Goal: Contribute content: Contribute content

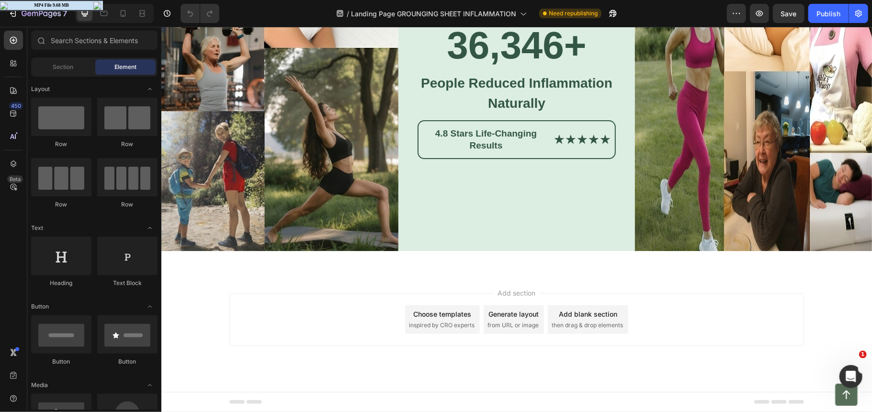
scroll to position [2675, 0]
click at [769, 251] on img at bounding box center [753, 89] width 237 height 323
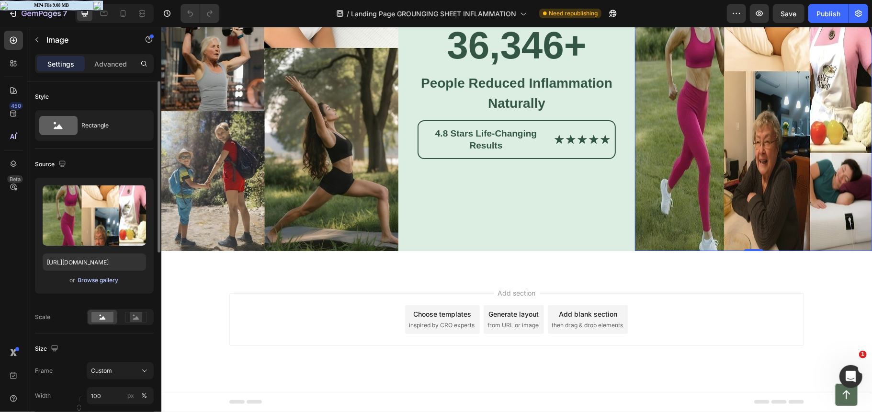
click at [105, 282] on div "Browse gallery" at bounding box center [98, 280] width 41 height 9
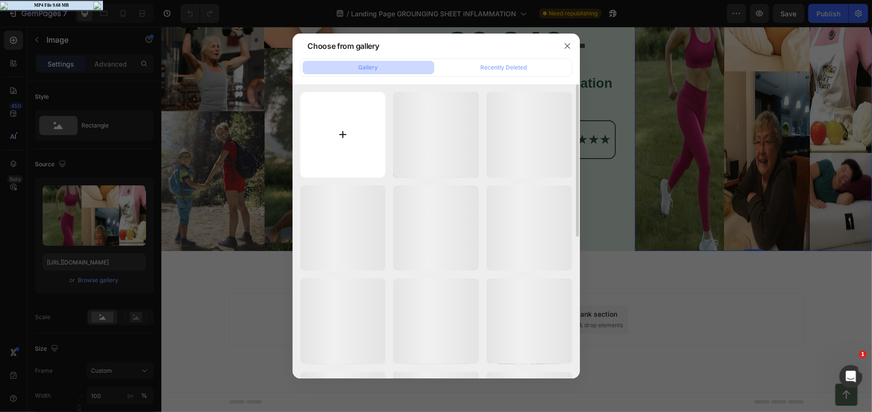
click at [339, 169] on input "file" at bounding box center [343, 135] width 86 height 86
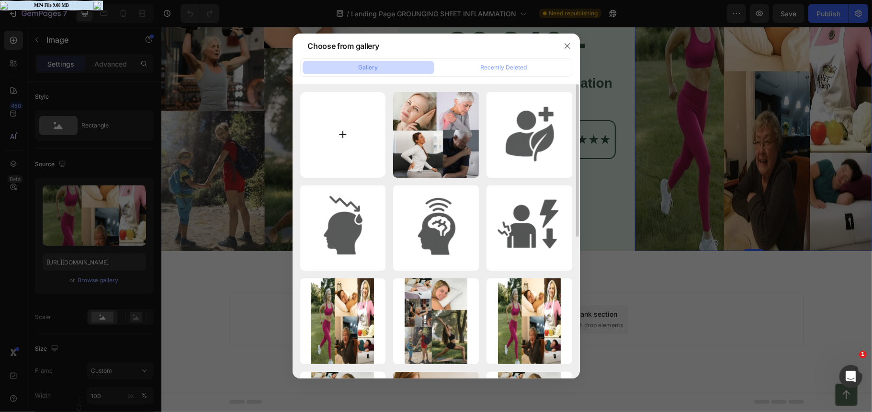
type input "C:\fakepath\White Beige Tropical Villa Photo Collage Instagram Post.png"
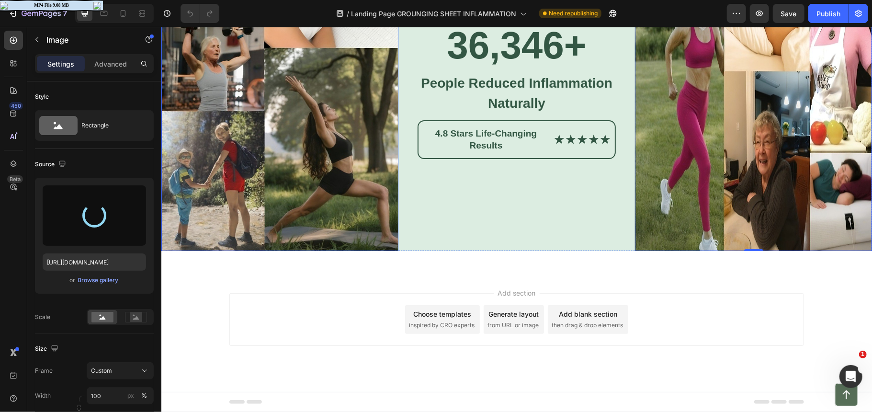
type input "[URL][DOMAIN_NAME]"
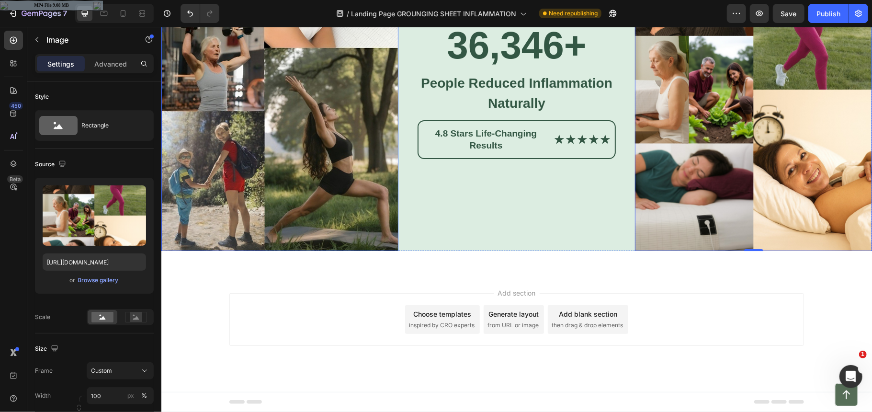
drag, startPoint x: 280, startPoint y: 247, endPoint x: 230, endPoint y: 252, distance: 50.2
click at [280, 247] on img at bounding box center [279, 89] width 237 height 323
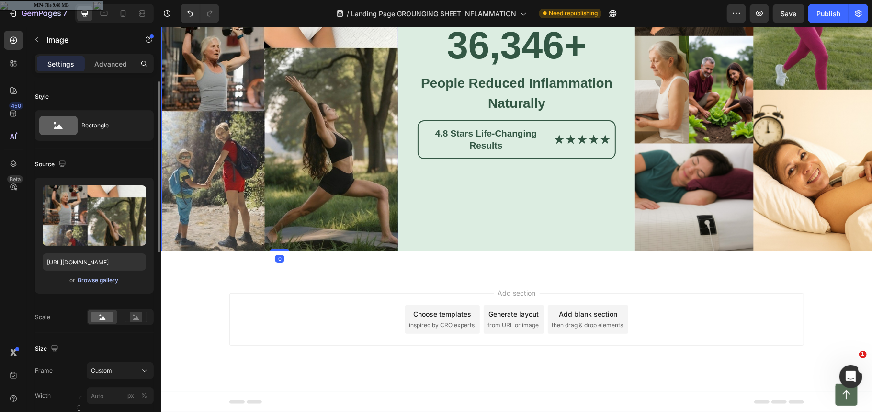
click at [108, 283] on div "Browse gallery" at bounding box center [98, 280] width 41 height 9
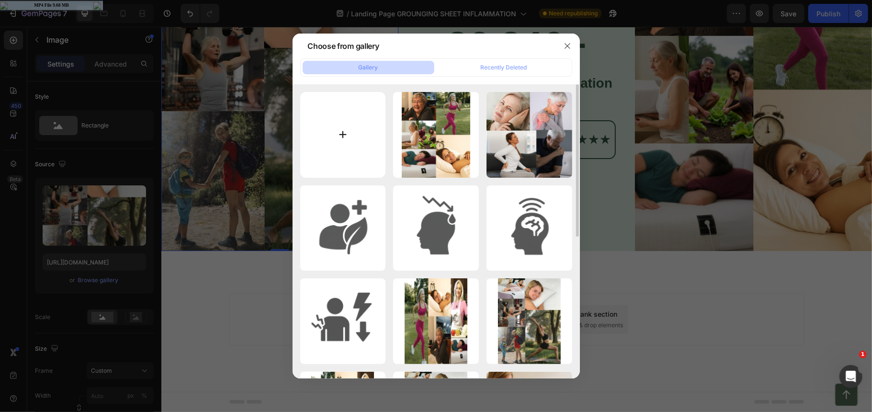
click at [365, 150] on input "file" at bounding box center [343, 135] width 86 height 86
type input "C:\fakepath\White Beige Tropical Villa Photo Collage Instagram Post(1).png"
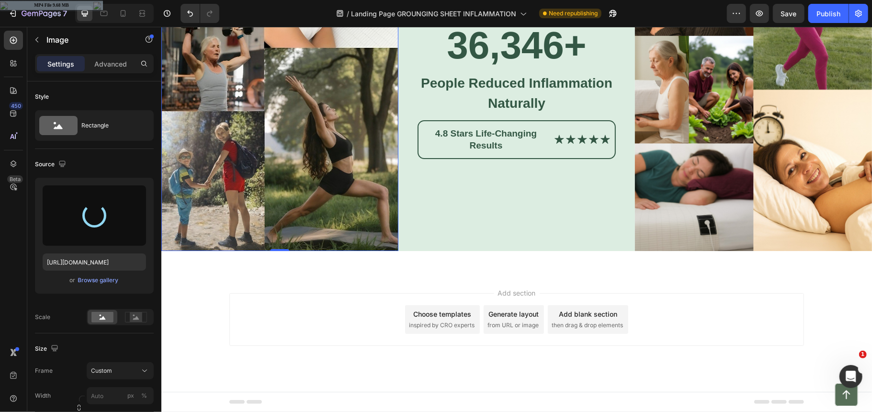
type input "[URL][DOMAIN_NAME]"
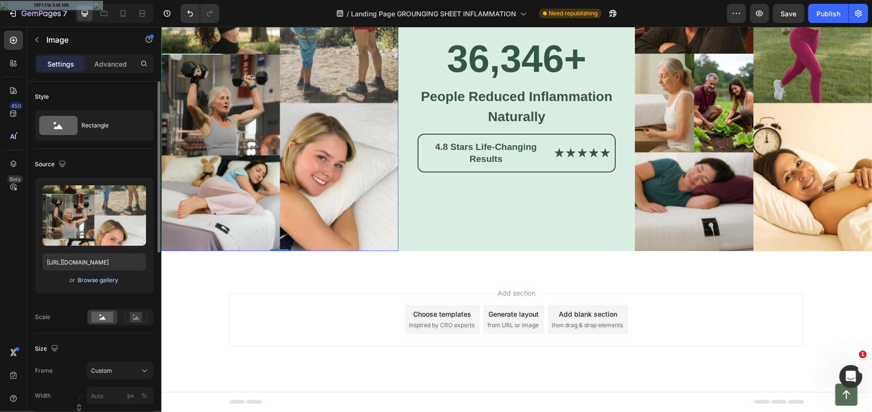
click at [102, 281] on div "Browse gallery" at bounding box center [98, 280] width 41 height 9
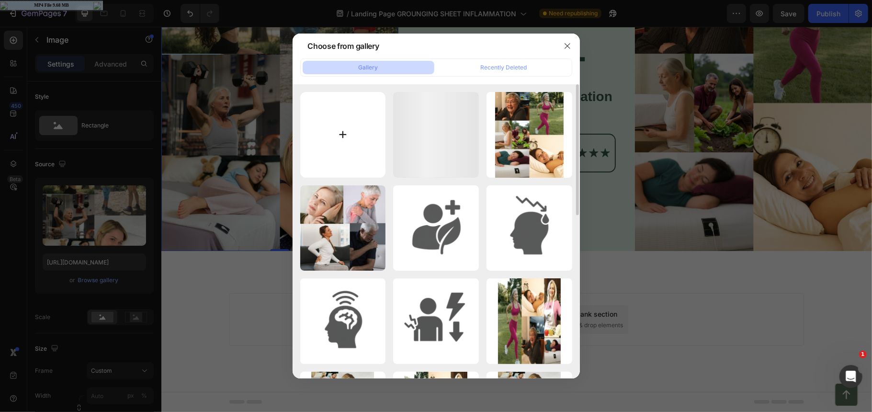
click at [365, 129] on input "file" at bounding box center [343, 135] width 86 height 86
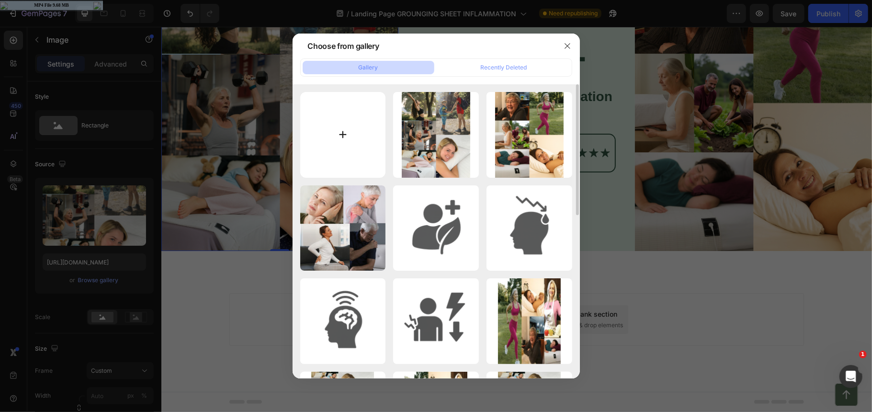
type input "C:\fakepath\White Beige Tropical Villa Photo Collage Instagram Post(2).png"
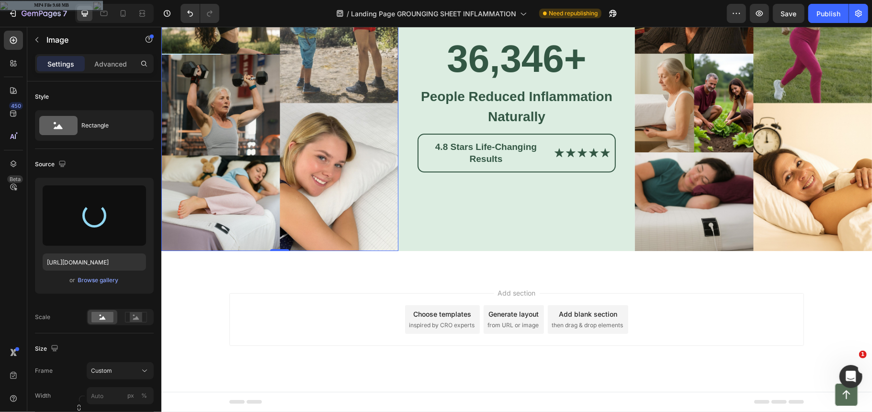
type input "[URL][DOMAIN_NAME]"
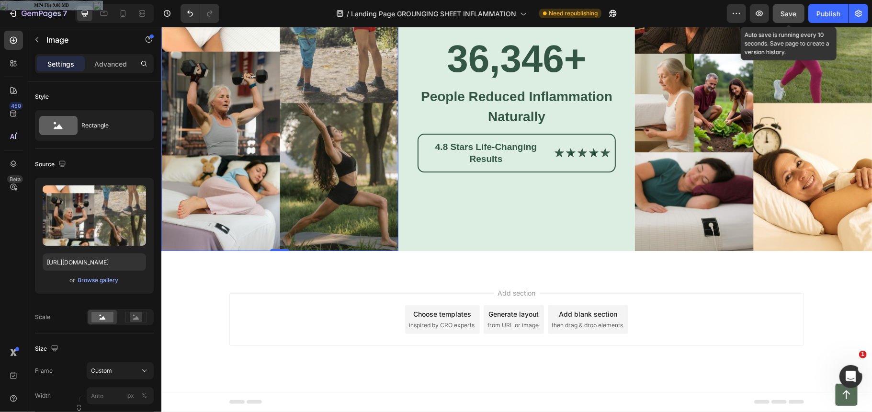
click at [787, 14] on span "Save" at bounding box center [789, 14] width 16 height 8
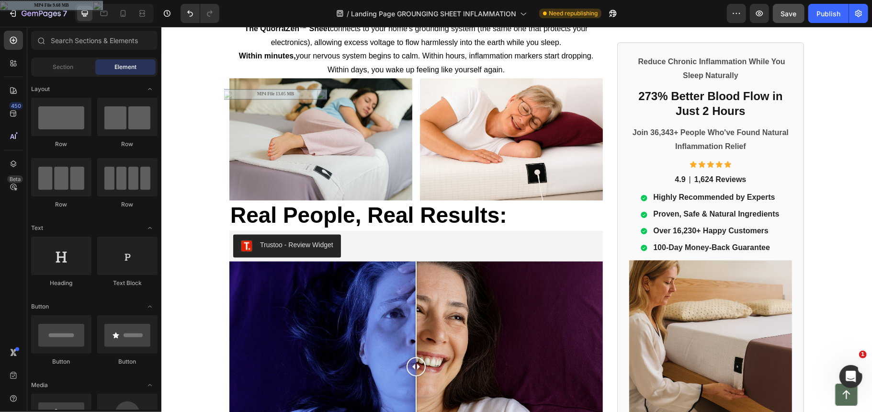
scroll to position [1366, 0]
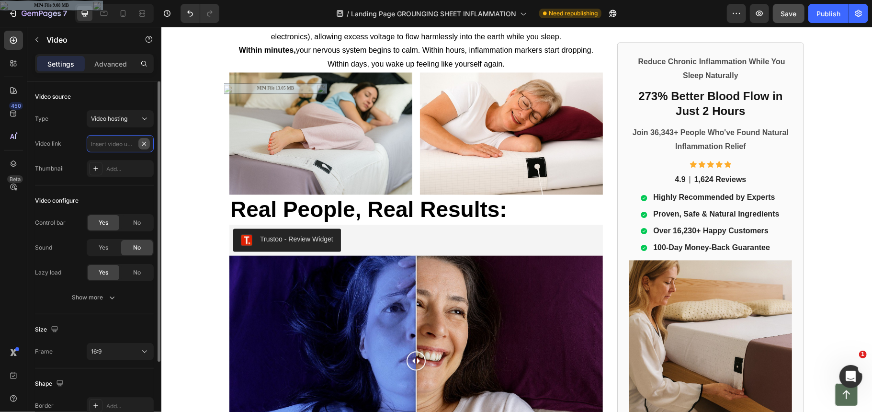
scroll to position [0, 0]
paste input "[URL][DOMAIN_NAME]"
type input "[URL][DOMAIN_NAME]"
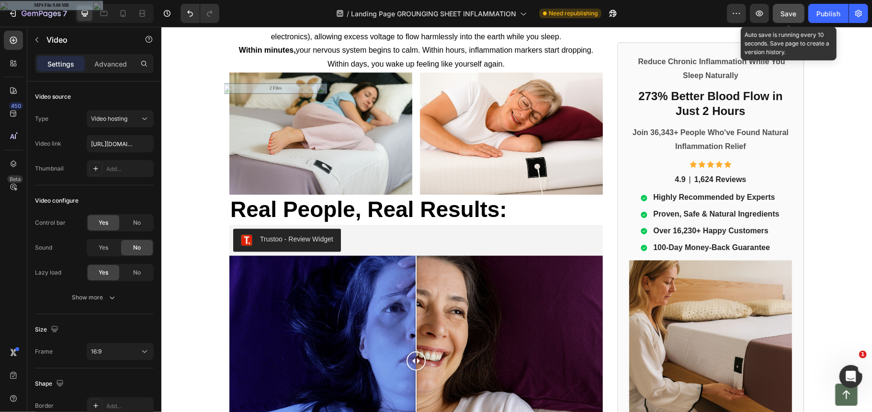
click at [789, 10] on span "Save" at bounding box center [789, 14] width 16 height 8
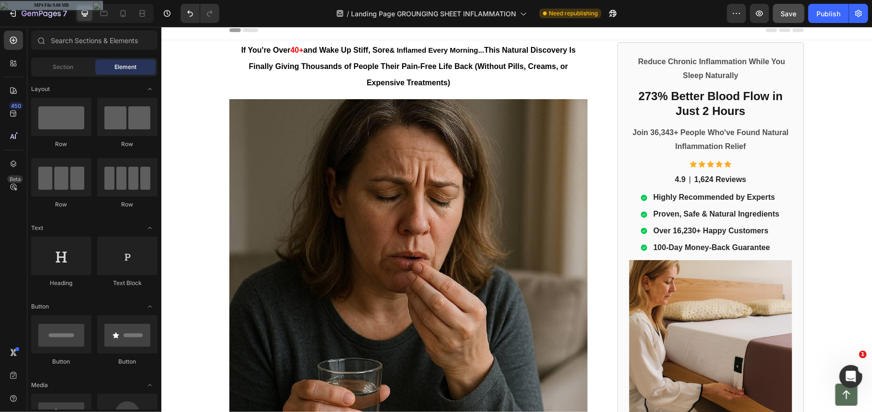
scroll to position [0, 0]
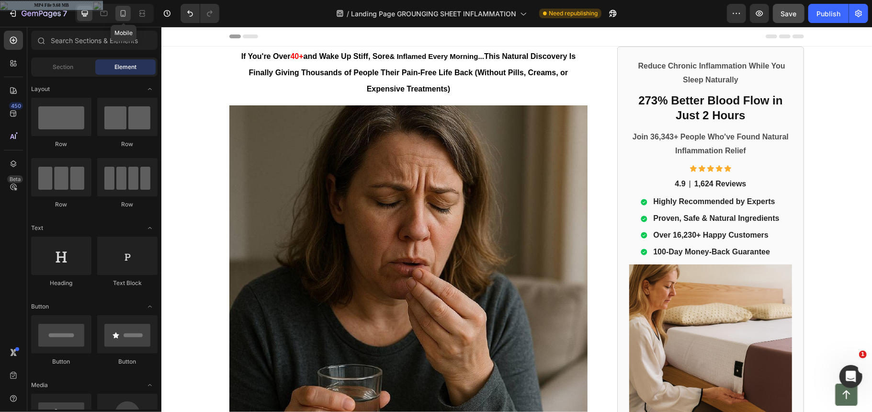
click at [125, 12] on icon at bounding box center [123, 14] width 10 height 10
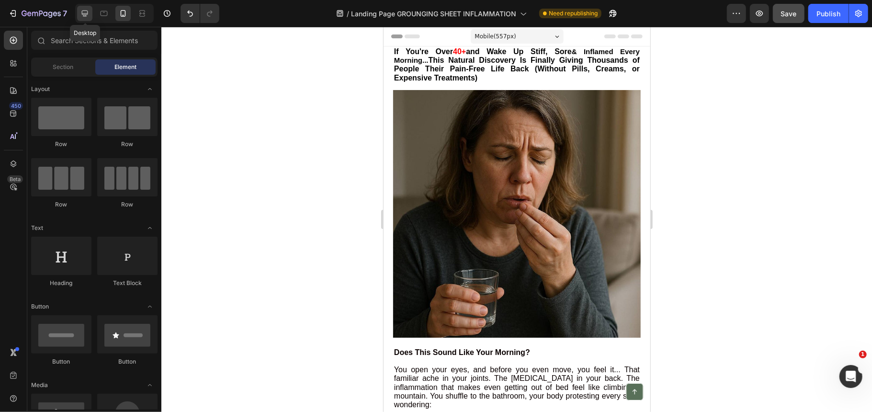
click at [86, 9] on icon at bounding box center [85, 14] width 10 height 10
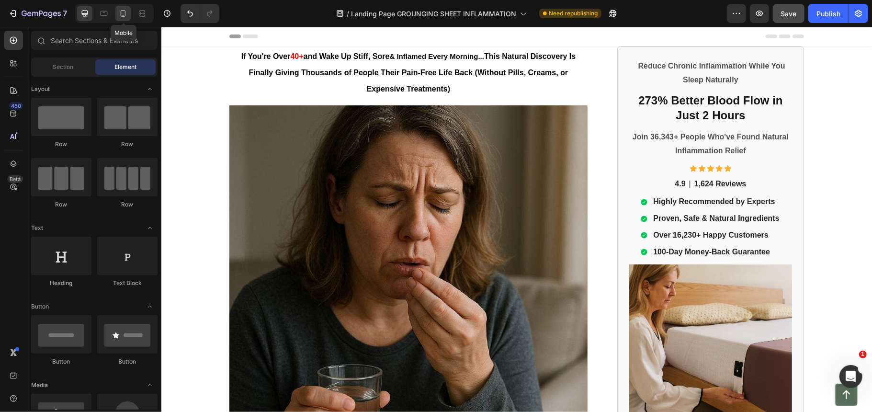
click at [121, 13] on icon at bounding box center [123, 14] width 10 height 10
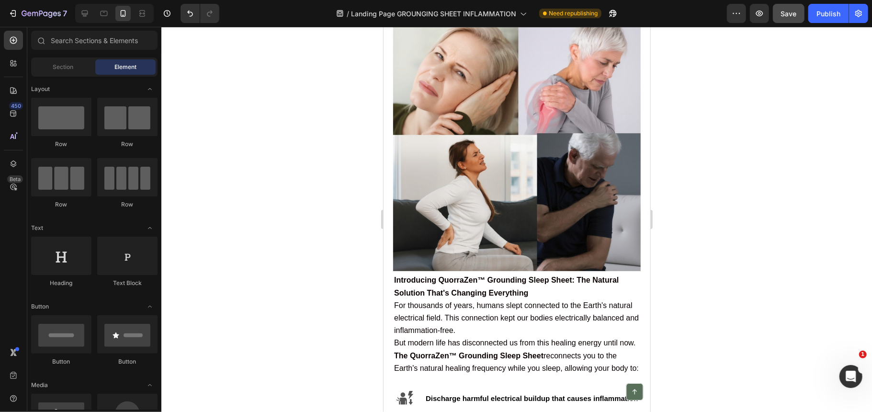
scroll to position [623, 0]
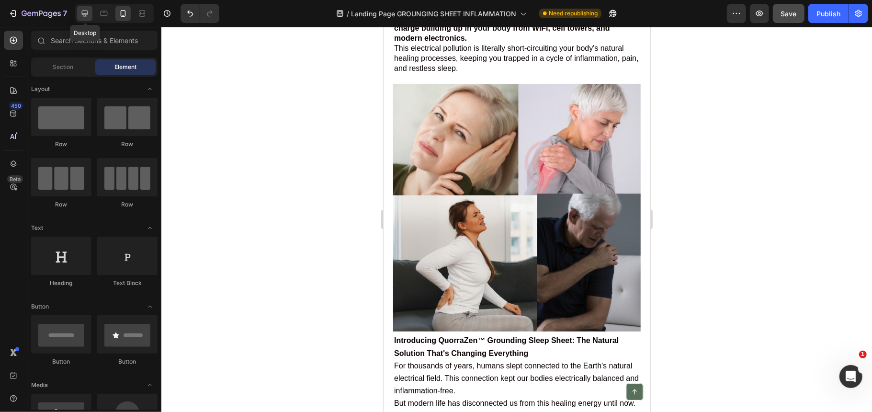
click at [81, 11] on icon at bounding box center [85, 14] width 10 height 10
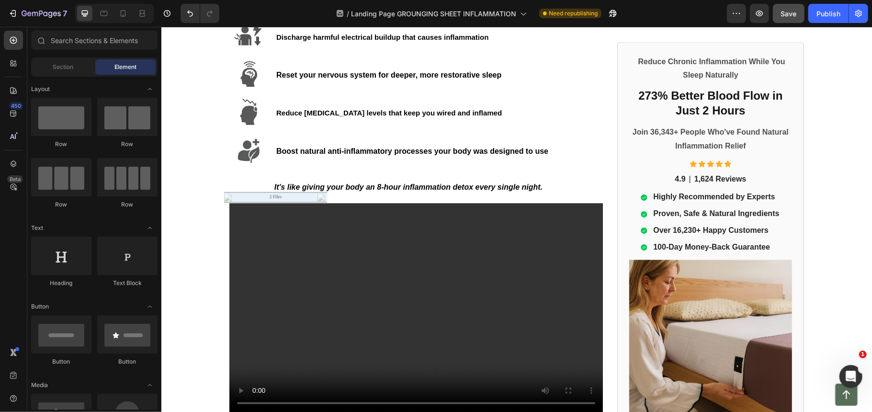
scroll to position [1290, 0]
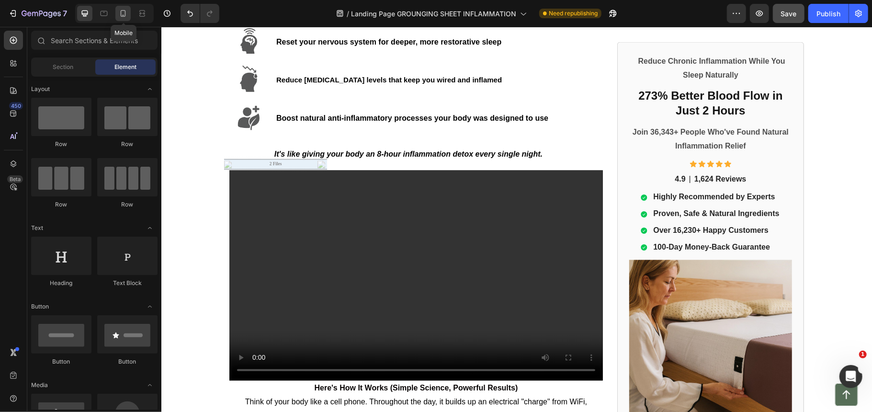
click at [125, 11] on icon at bounding box center [123, 14] width 10 height 10
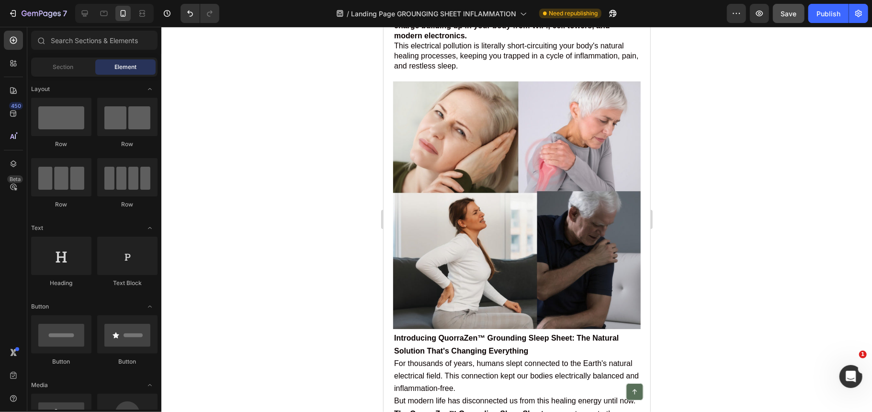
scroll to position [643, 0]
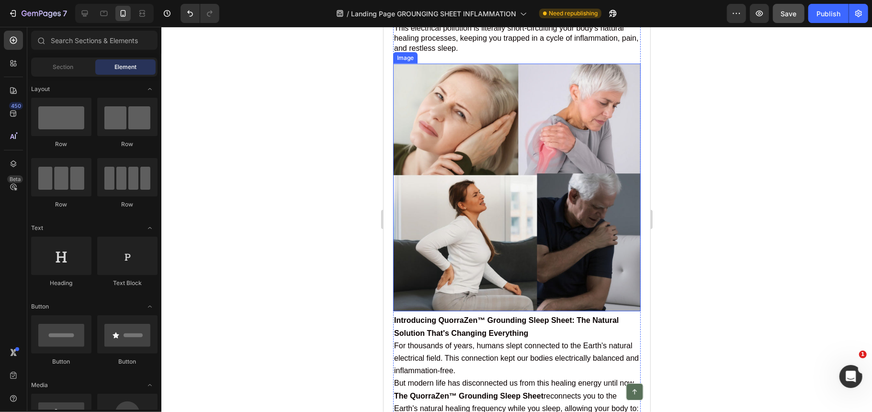
click at [510, 151] on img at bounding box center [517, 187] width 248 height 248
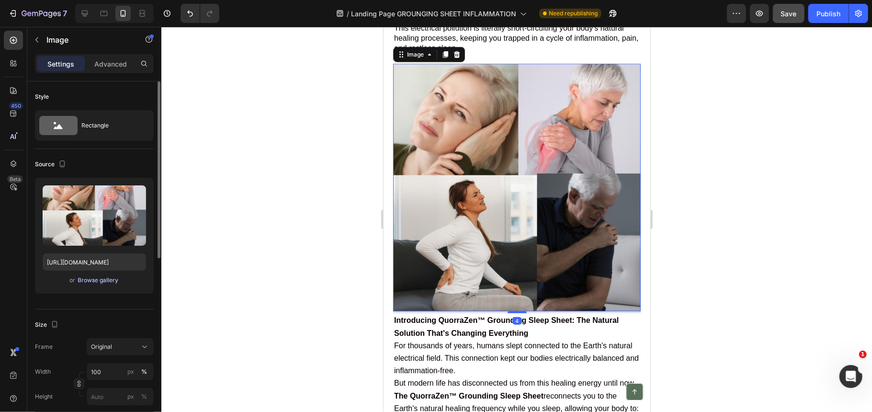
click at [106, 278] on div "Browse gallery" at bounding box center [98, 280] width 41 height 9
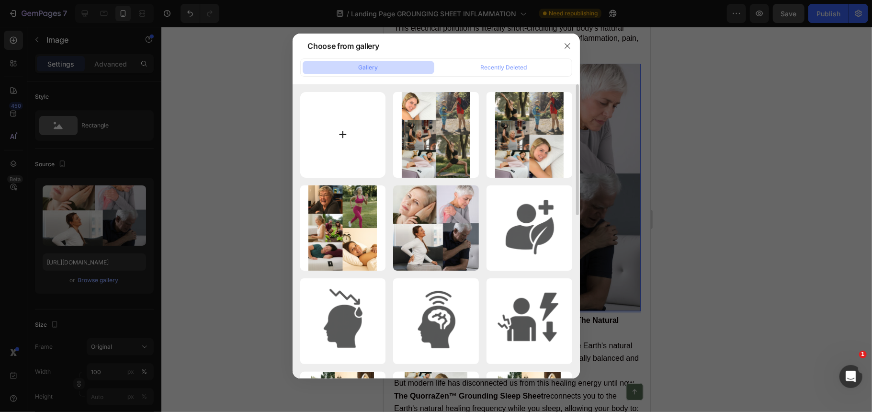
click at [363, 161] on input "file" at bounding box center [343, 135] width 86 height 86
type input "C:\fakepath\White Beige Tropical Villa Photo Collage Instagram Post(3).png"
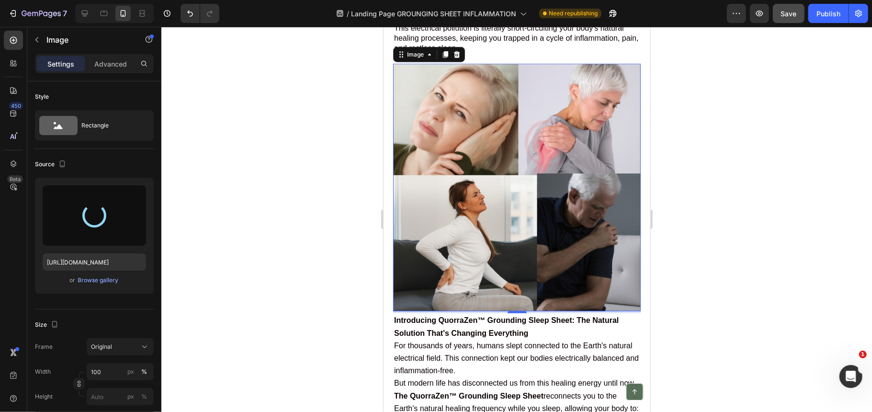
type input "[URL][DOMAIN_NAME]"
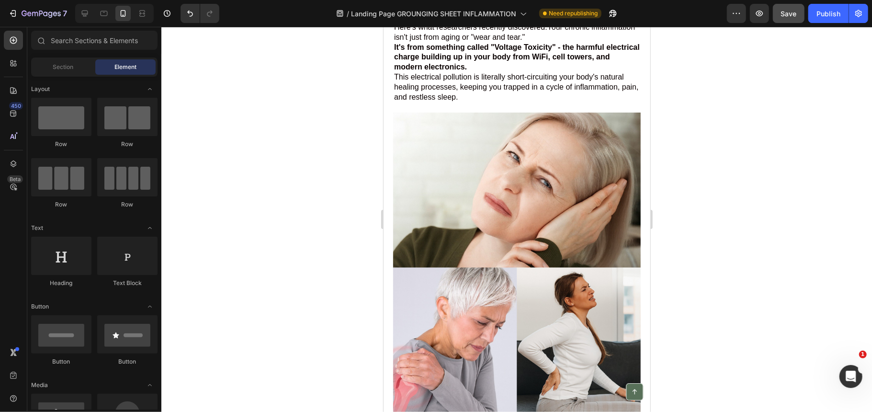
scroll to position [563, 0]
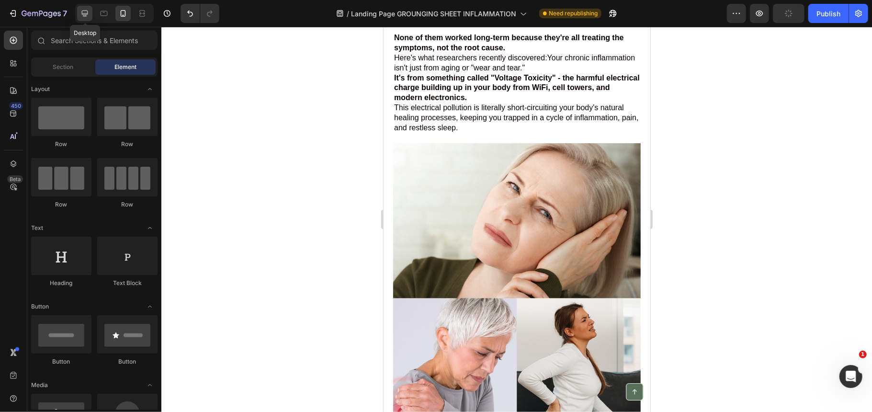
click at [83, 11] on icon at bounding box center [85, 14] width 10 height 10
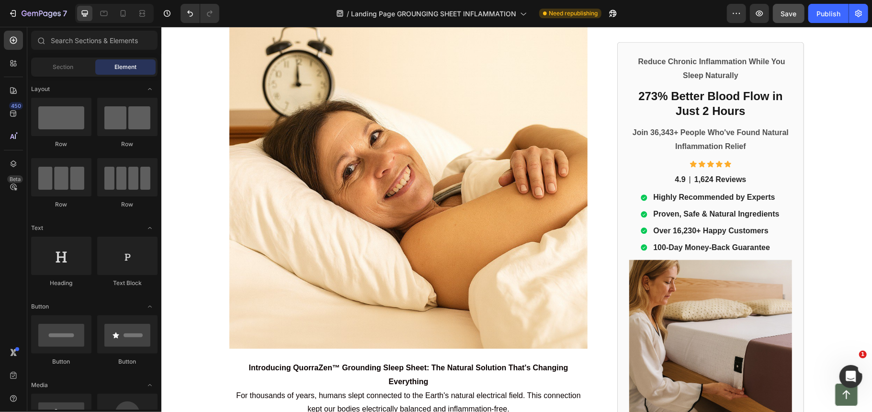
scroll to position [681, 0]
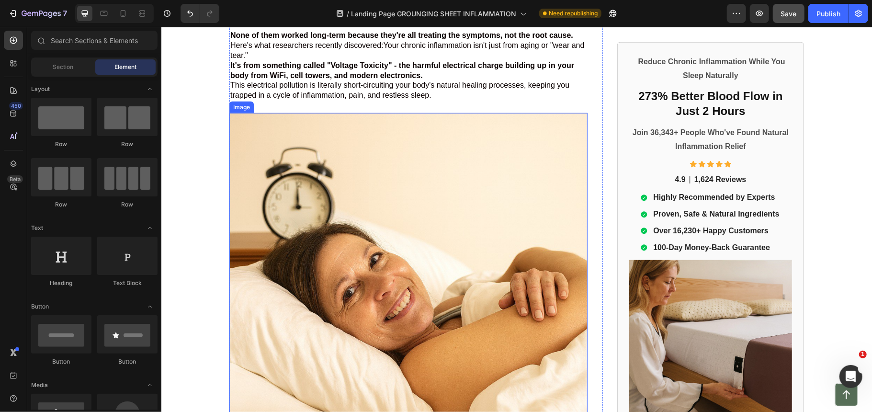
click at [468, 205] on img at bounding box center [408, 292] width 358 height 358
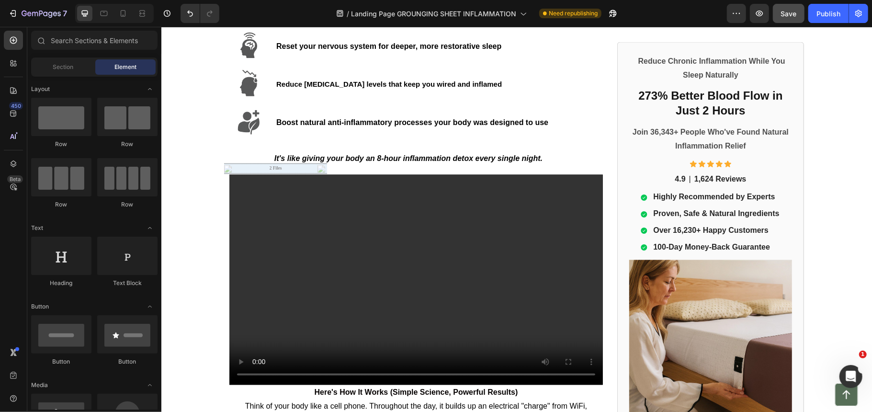
scroll to position [1274, 0]
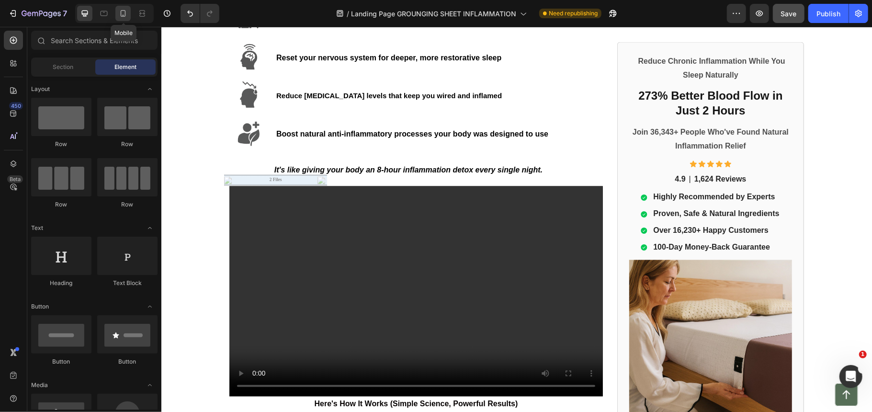
click at [121, 9] on icon at bounding box center [123, 14] width 10 height 10
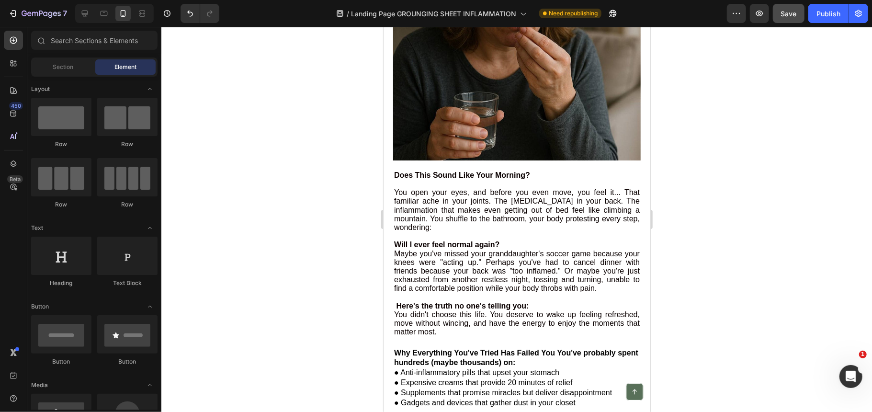
scroll to position [147, 0]
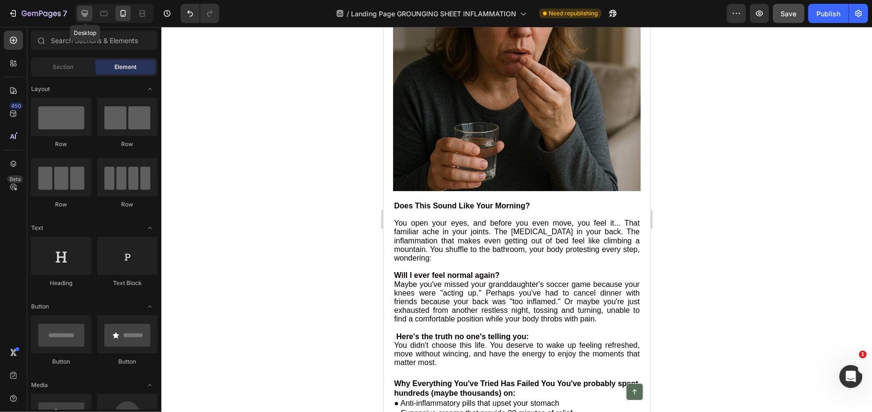
click at [85, 7] on div at bounding box center [84, 13] width 15 height 15
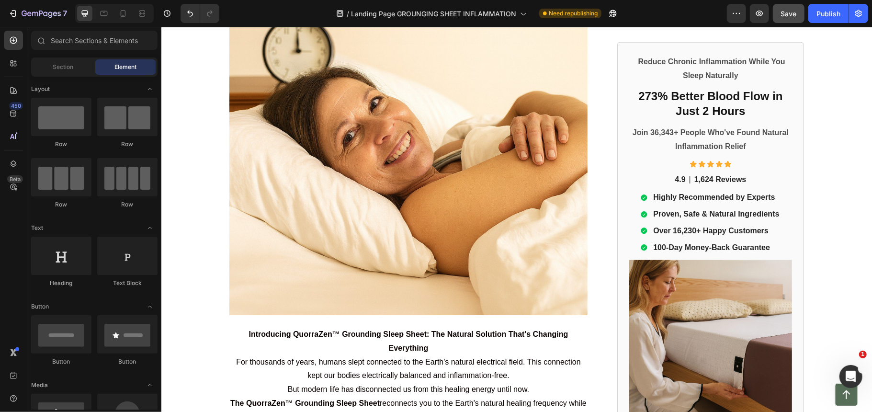
scroll to position [832, 0]
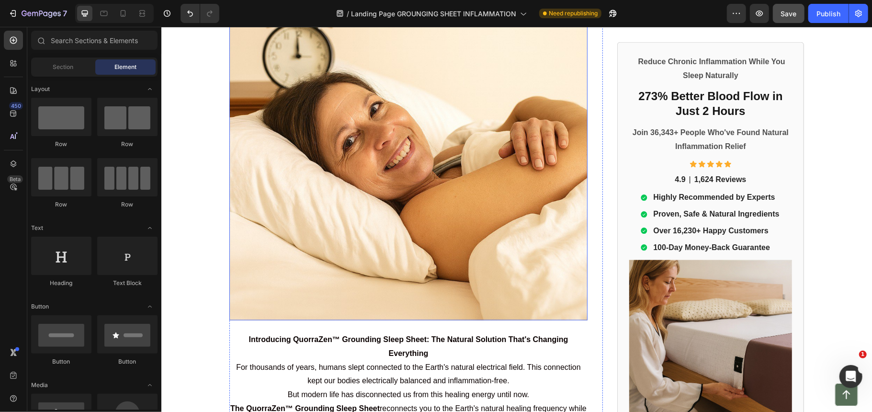
click at [519, 173] on img at bounding box center [408, 141] width 358 height 358
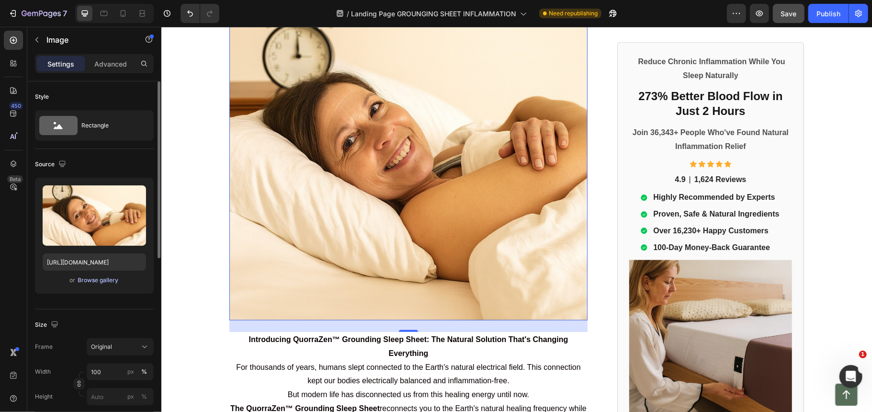
click at [106, 278] on div "Browse gallery" at bounding box center [98, 280] width 41 height 9
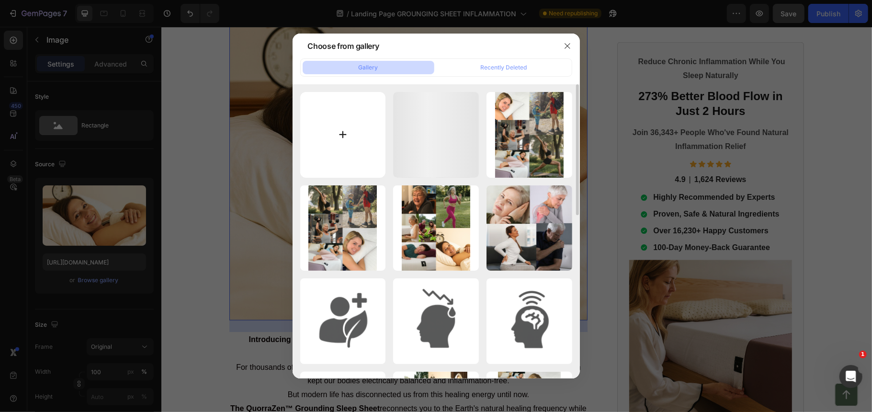
click at [367, 151] on input "file" at bounding box center [343, 135] width 86 height 86
type input "C:\fakepath\White Beige Tropical Villa Photo Collage Instagram Post(3).png"
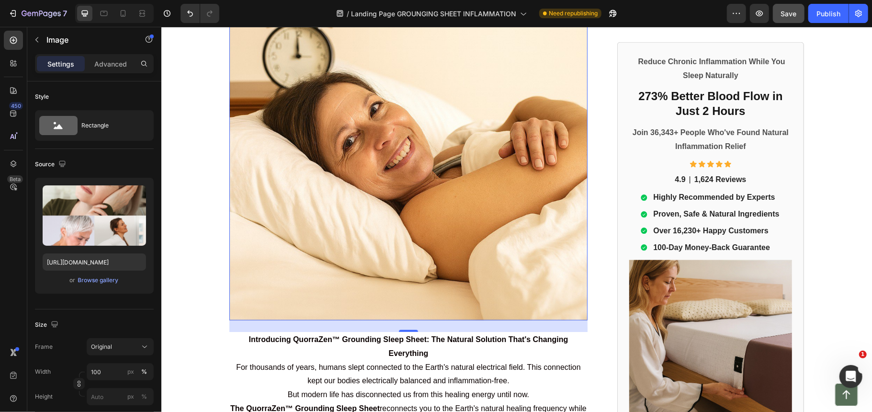
type input "[URL][DOMAIN_NAME]"
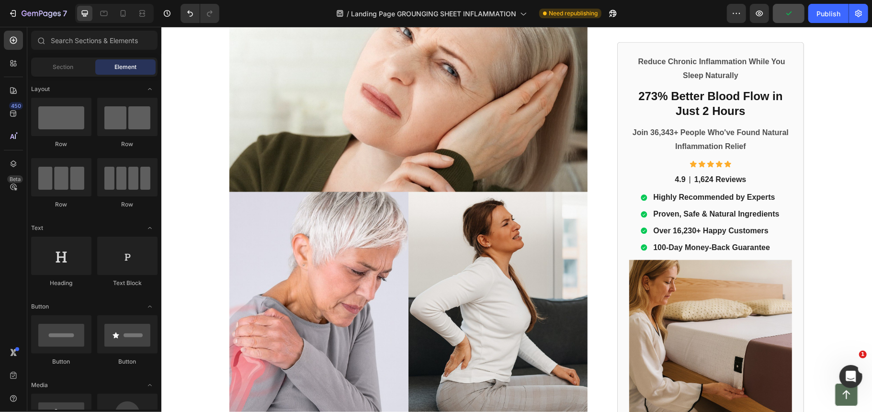
scroll to position [788, 0]
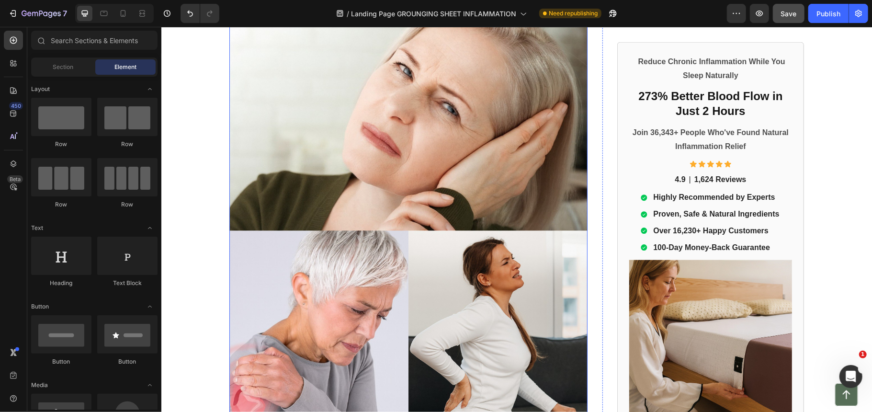
click at [517, 182] on img at bounding box center [408, 230] width 358 height 448
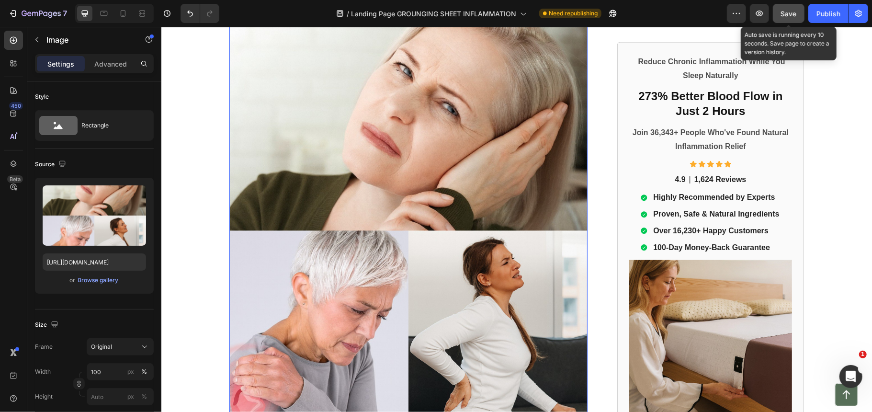
click at [781, 14] on span "Save" at bounding box center [789, 14] width 16 height 8
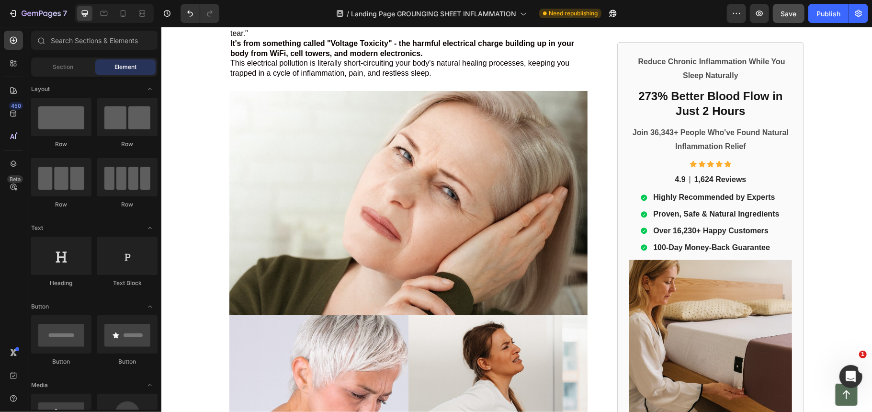
scroll to position [692, 0]
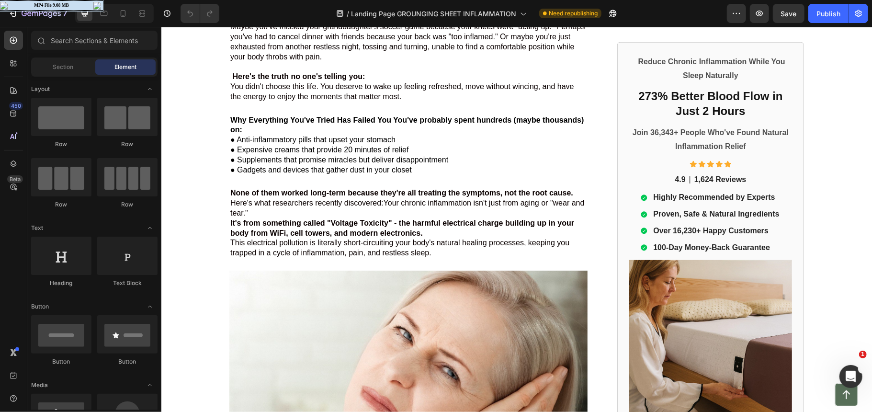
scroll to position [518, 0]
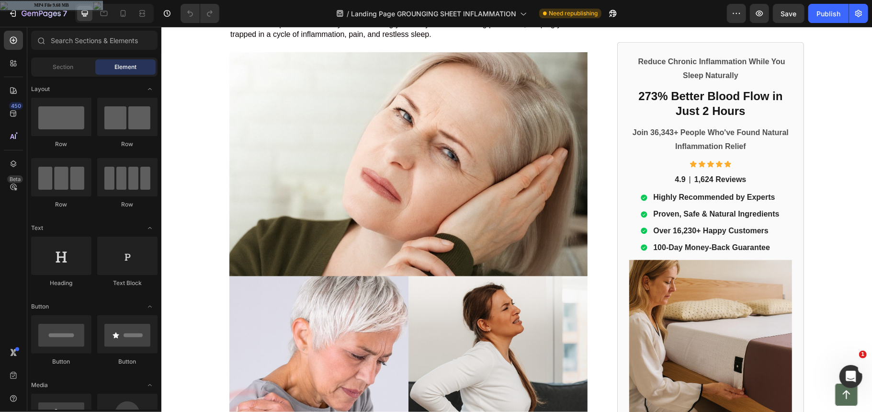
scroll to position [754, 0]
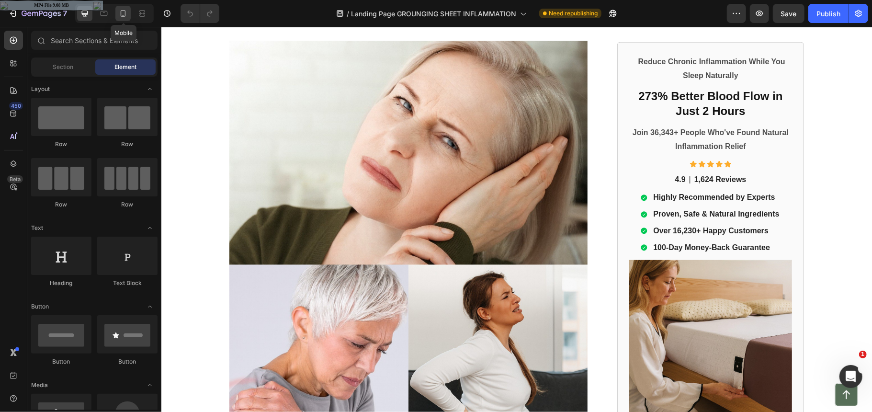
click at [122, 16] on icon at bounding box center [123, 13] width 5 height 7
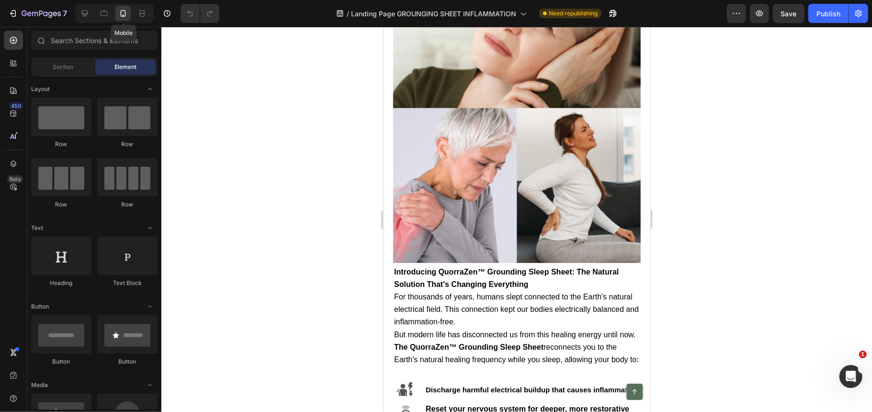
scroll to position [724, 0]
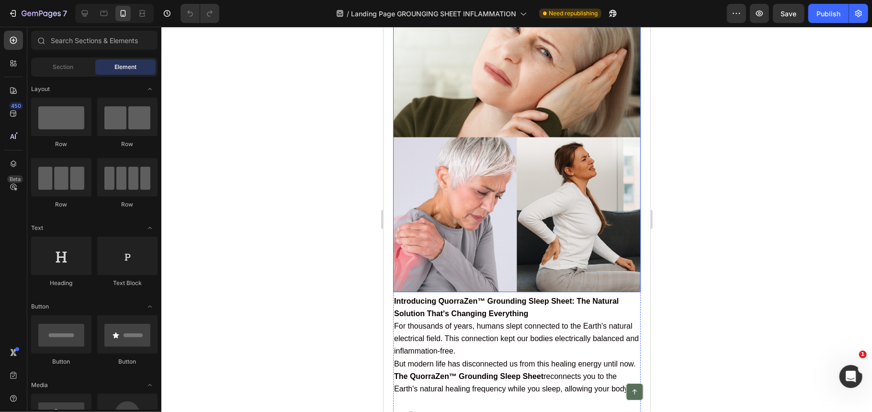
click at [540, 159] on img at bounding box center [517, 136] width 248 height 309
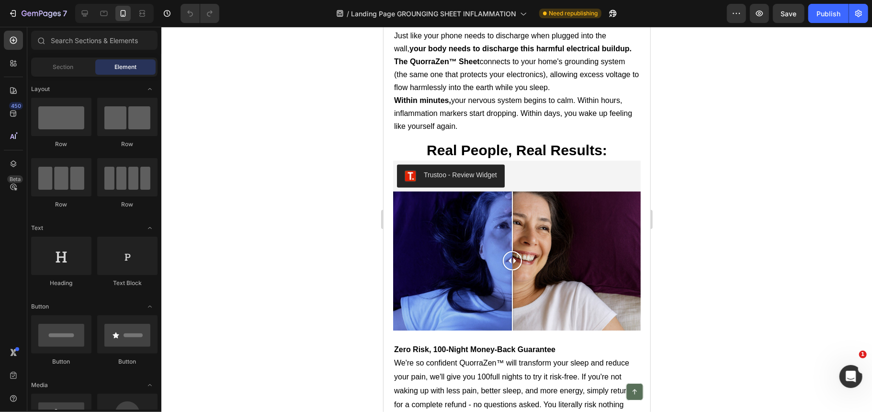
scroll to position [1432, 0]
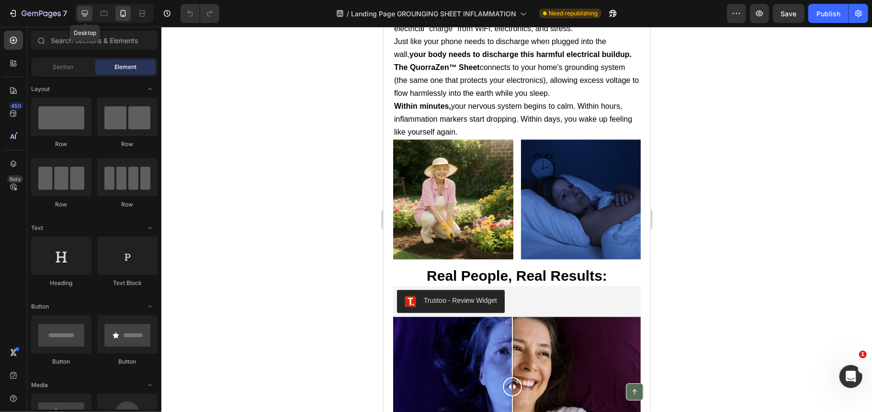
click at [80, 16] on icon at bounding box center [85, 14] width 10 height 10
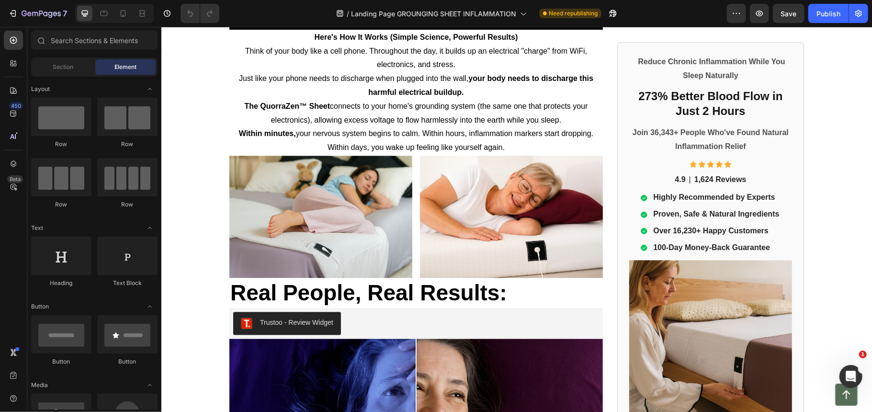
scroll to position [1742, 0]
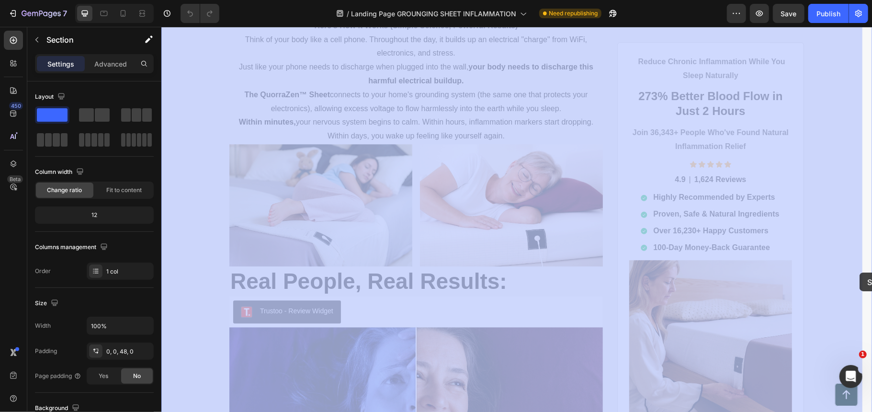
drag, startPoint x: 861, startPoint y: 245, endPoint x: 859, endPoint y: 272, distance: 27.4
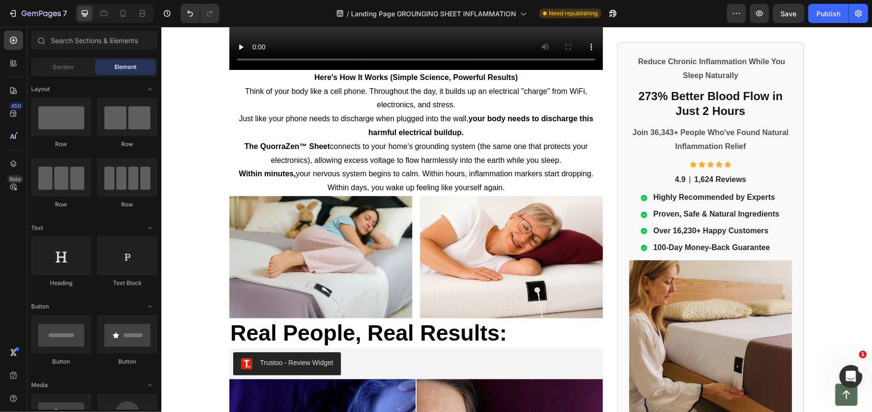
scroll to position [1685, 0]
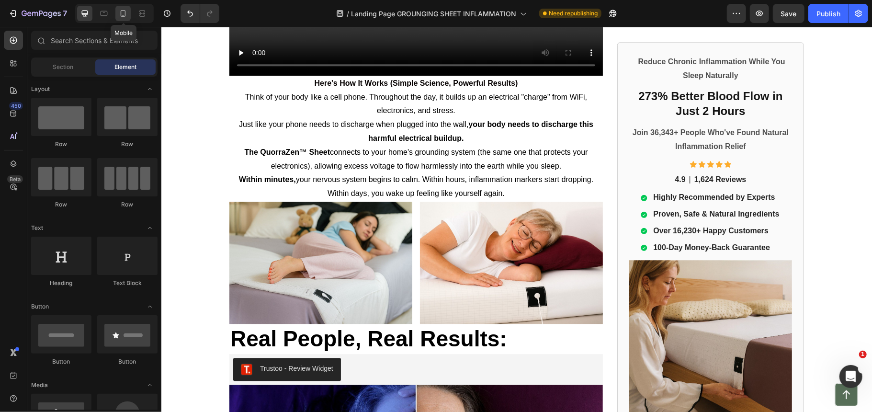
click at [122, 11] on icon at bounding box center [123, 14] width 10 height 10
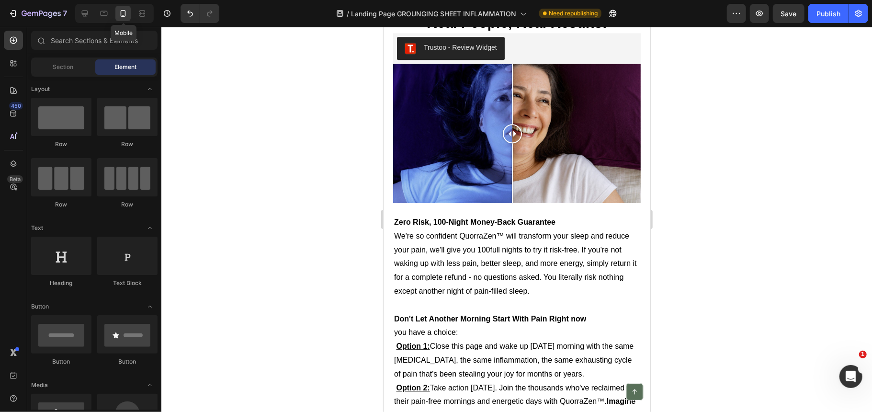
scroll to position [1482, 0]
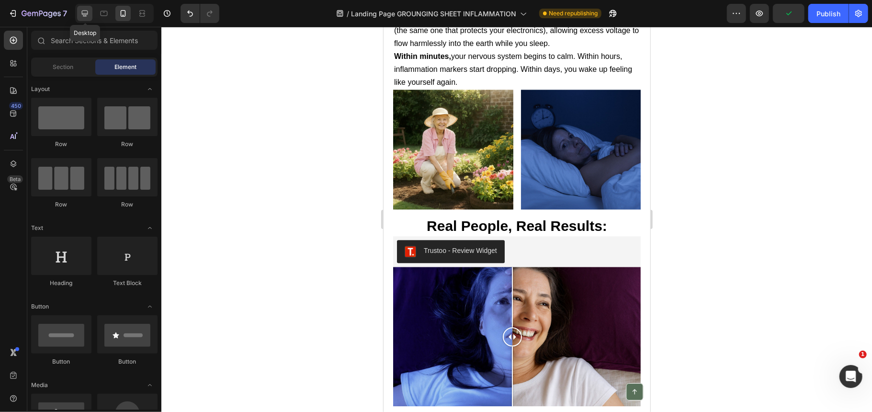
click at [87, 14] on icon at bounding box center [85, 14] width 6 height 6
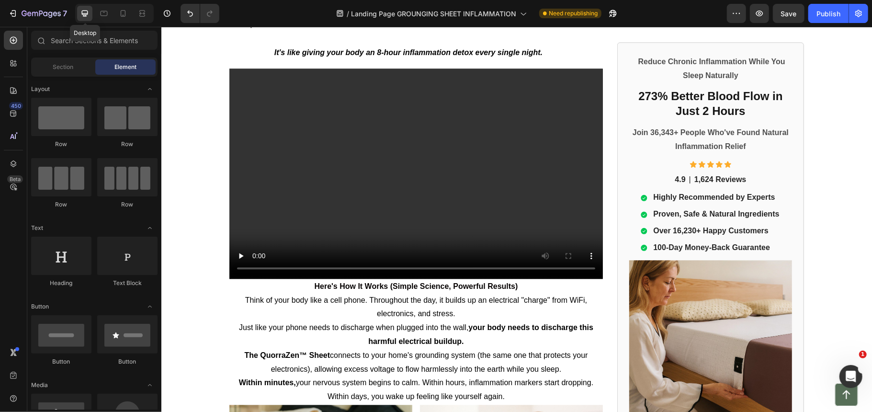
scroll to position [1510, 0]
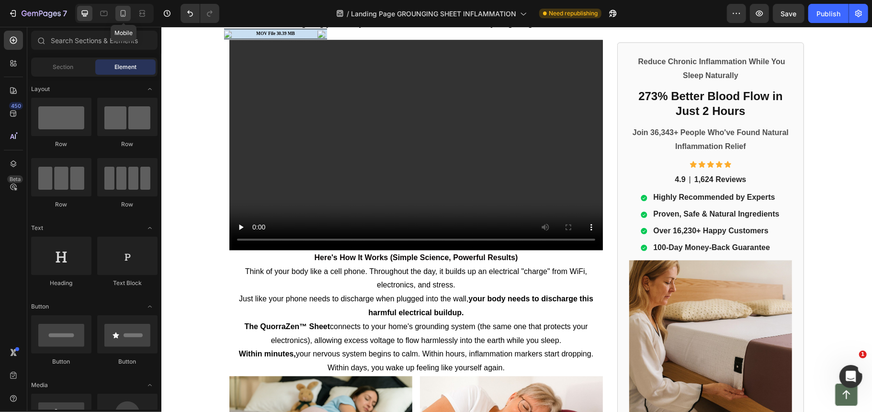
click at [122, 13] on icon at bounding box center [123, 14] width 10 height 10
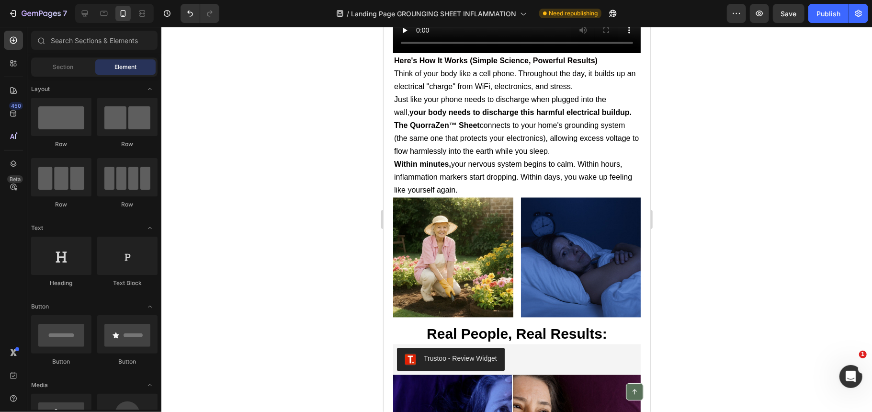
scroll to position [1386, 0]
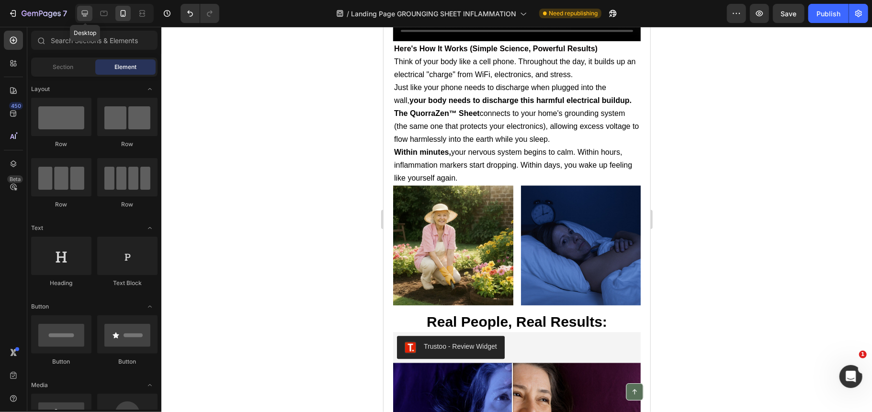
click at [87, 11] on icon at bounding box center [85, 14] width 10 height 10
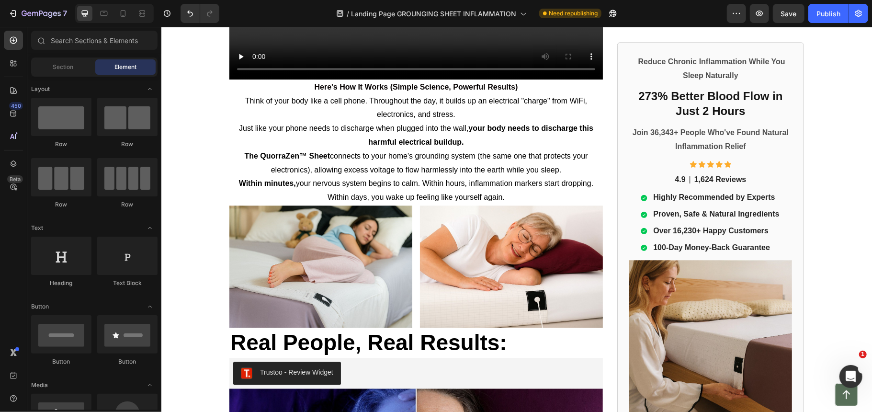
scroll to position [1675, 0]
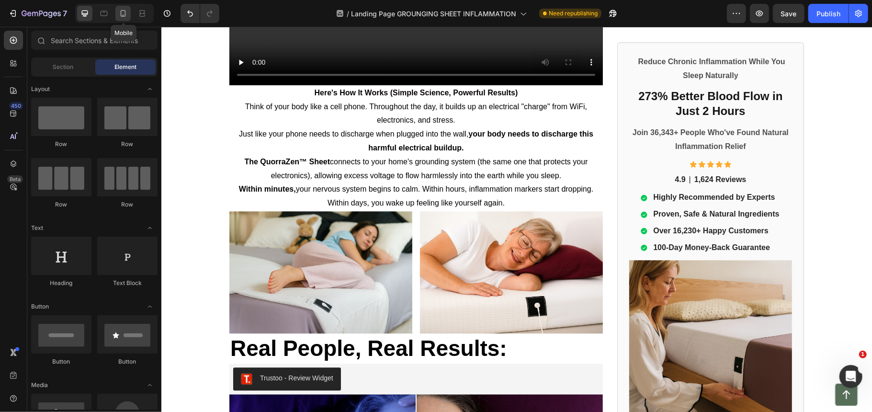
click at [124, 11] on icon at bounding box center [123, 14] width 10 height 10
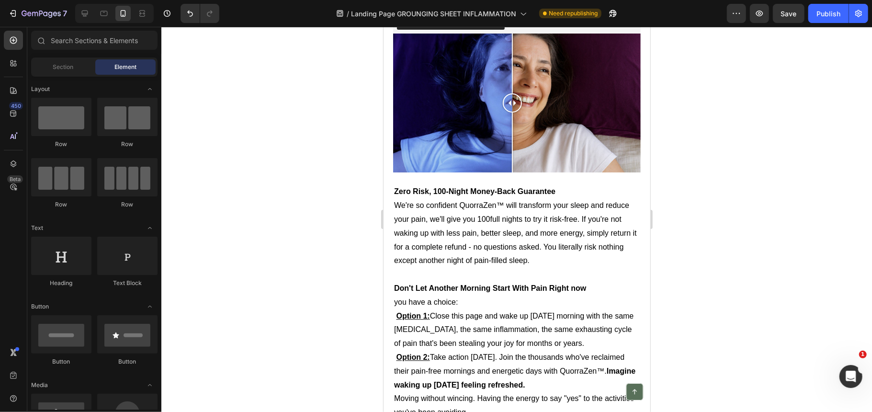
scroll to position [1497, 0]
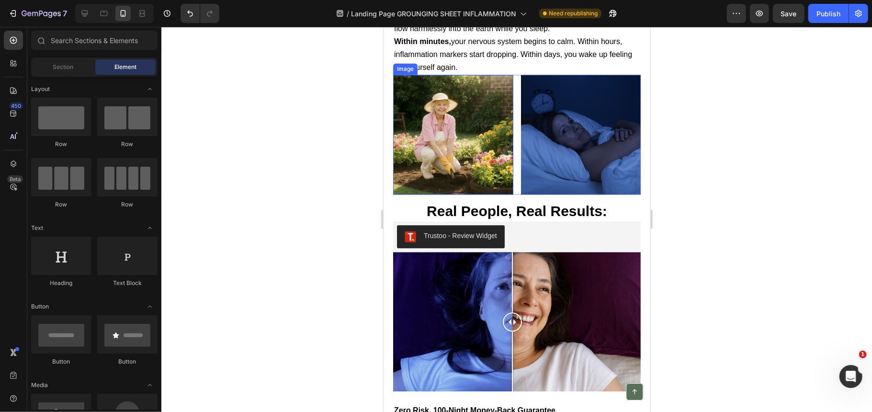
click at [468, 141] on img at bounding box center [453, 134] width 120 height 120
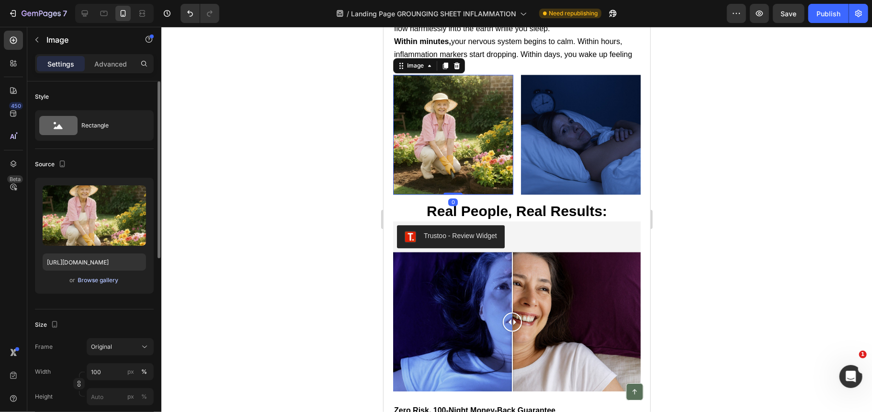
click at [103, 283] on div "Browse gallery" at bounding box center [98, 280] width 41 height 9
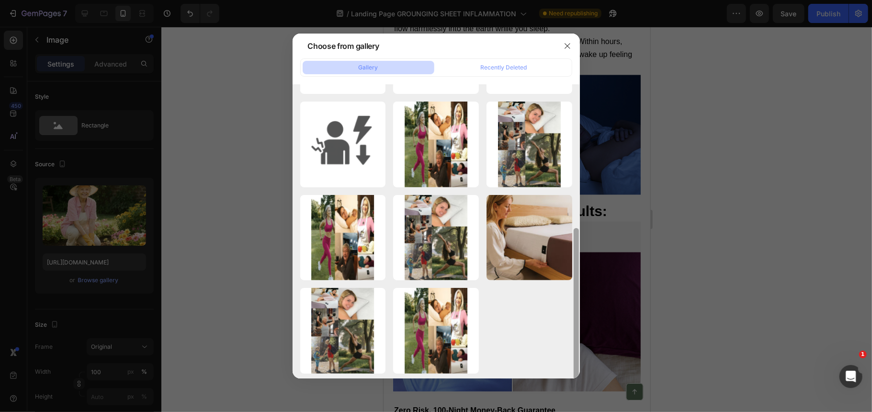
scroll to position [273, 0]
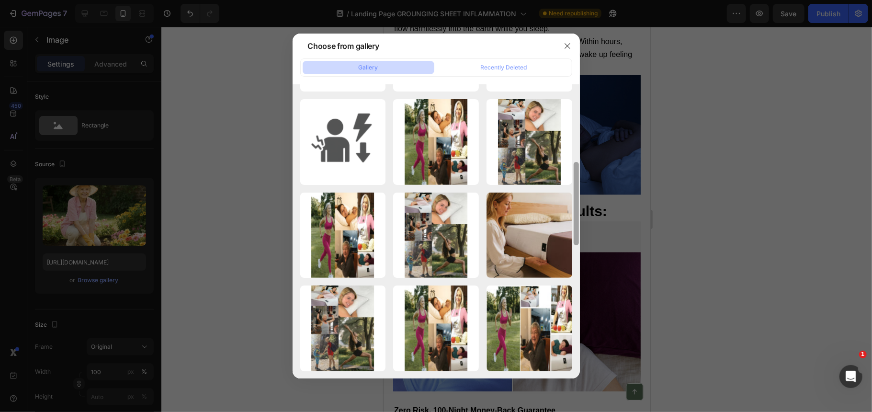
drag, startPoint x: 576, startPoint y: 114, endPoint x: 568, endPoint y: 323, distance: 209.5
click at [568, 323] on div "White Beige Tropical ...3).png 2532.59 kb White Beige Tropical ...2).png 3216.7…" at bounding box center [436, 231] width 287 height 294
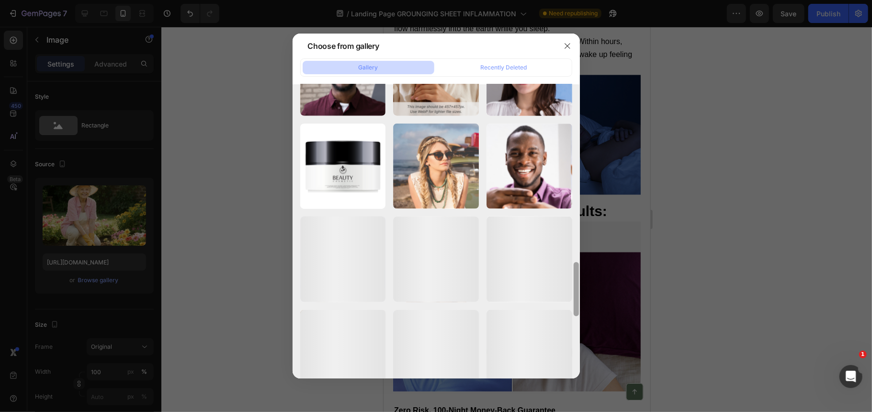
scroll to position [911, 0]
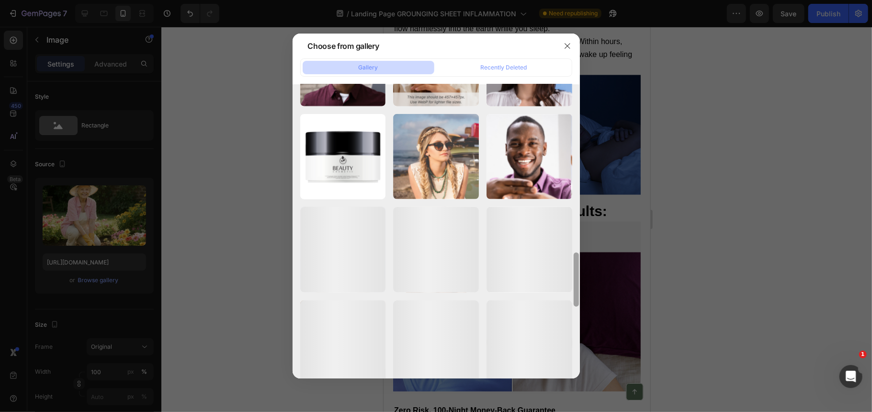
drag, startPoint x: 575, startPoint y: 217, endPoint x: 566, endPoint y: 400, distance: 182.3
click at [566, 400] on div "Choose from gallery Gallery Recently Deleted White Beige Tropical ...3).png 253…" at bounding box center [436, 206] width 872 height 412
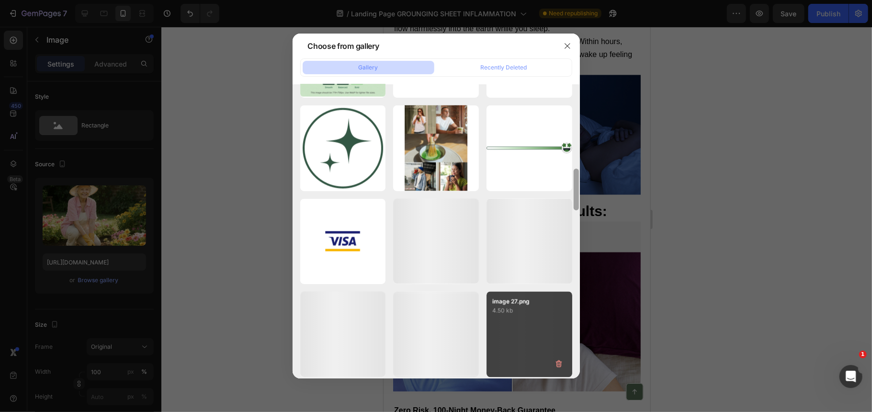
scroll to position [1398, 0]
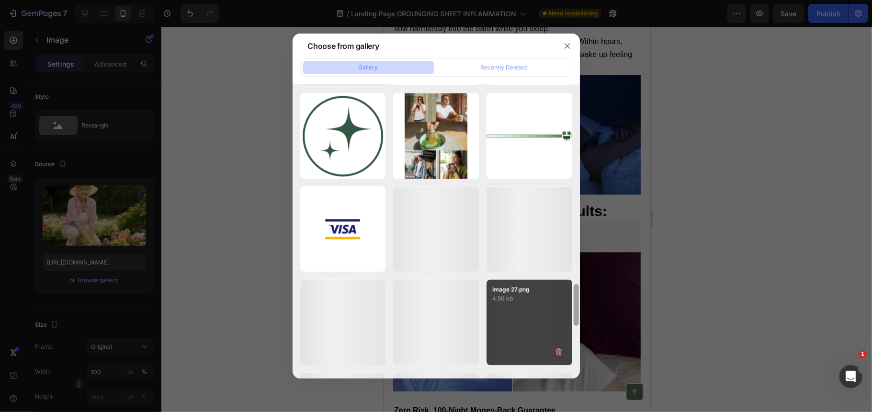
drag, startPoint x: 577, startPoint y: 261, endPoint x: 568, endPoint y: 351, distance: 90.5
click at [568, 351] on div "White Beige Tropical ...3).png 2532.59 kb White Beige Tropical ...2).png 3216.7…" at bounding box center [436, 231] width 287 height 294
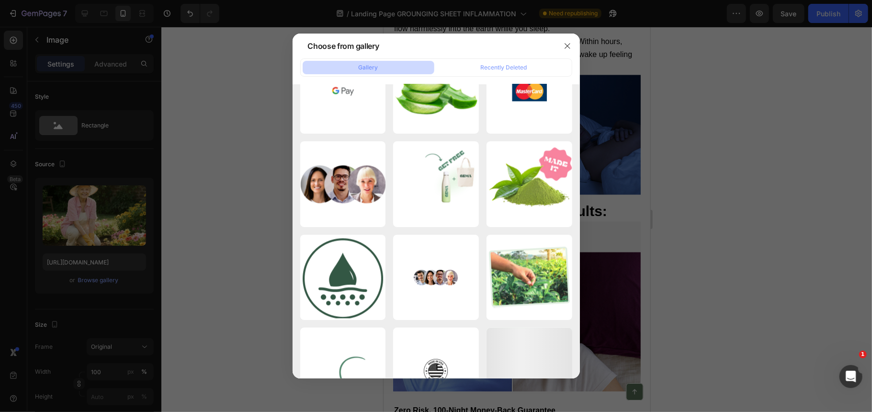
scroll to position [1765, 0]
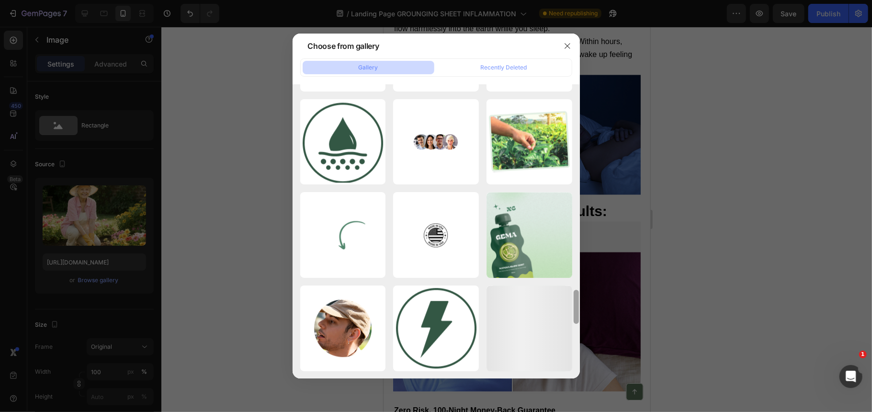
drag, startPoint x: 577, startPoint y: 293, endPoint x: 571, endPoint y: 363, distance: 69.7
click at [571, 363] on div "White Beige Tropical ...3).png 2532.59 kb White Beige Tropical ...2).png 3216.7…" at bounding box center [436, 231] width 287 height 294
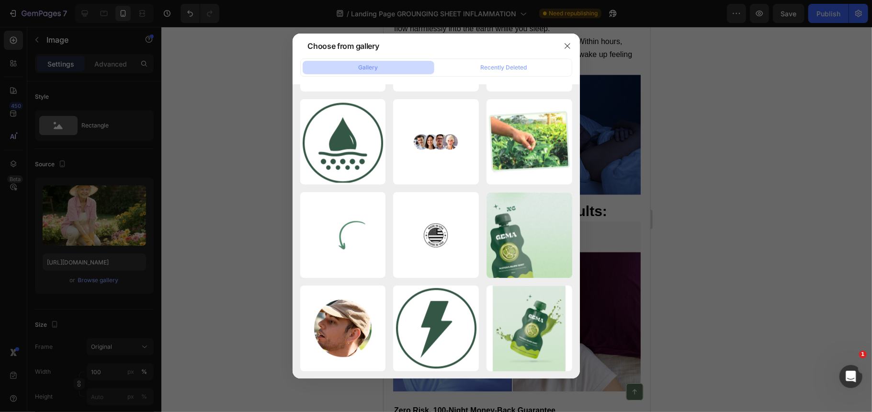
scroll to position [2231, 0]
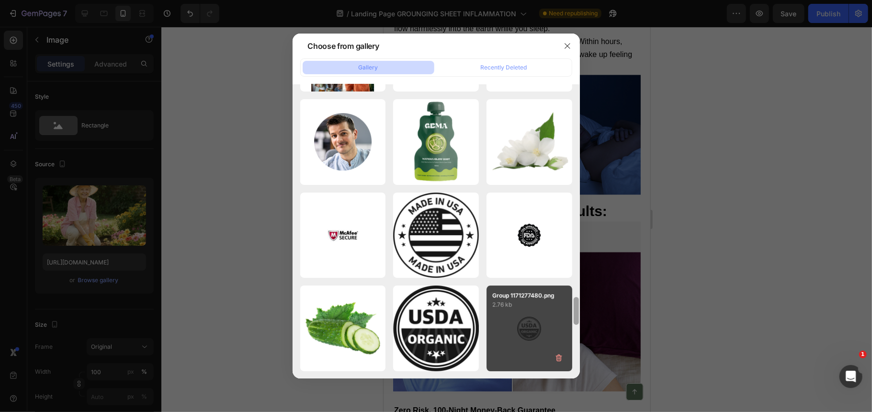
drag, startPoint x: 577, startPoint y: 303, endPoint x: 571, endPoint y: 371, distance: 67.7
click at [571, 371] on div "White Beige Tropical ...3).png 2532.59 kb White Beige Tropical ...2).png 3216.7…" at bounding box center [436, 231] width 287 height 294
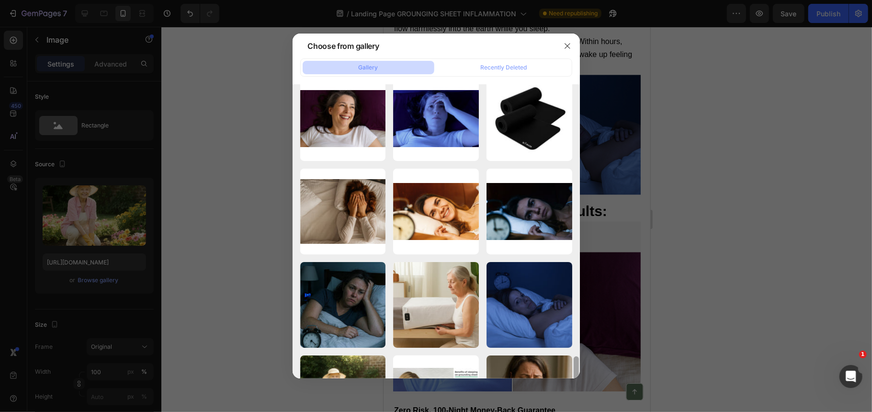
scroll to position [2790, 0]
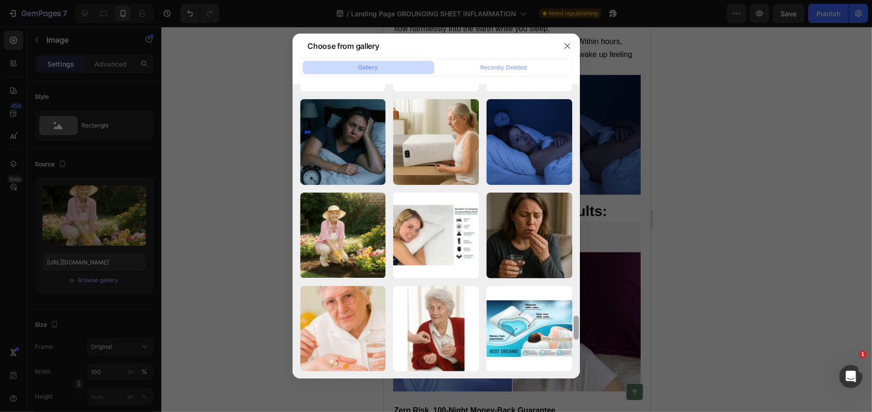
drag, startPoint x: 577, startPoint y: 305, endPoint x: 570, endPoint y: 364, distance: 59.4
click at [570, 364] on div "White Beige Tropical ...3).png 2532.59 kb White Beige Tropical ...2).png 3216.7…" at bounding box center [436, 231] width 287 height 294
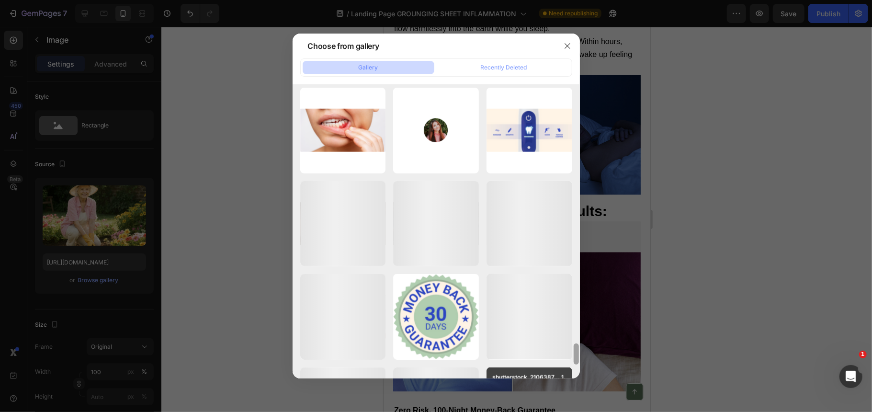
scroll to position [3461, 0]
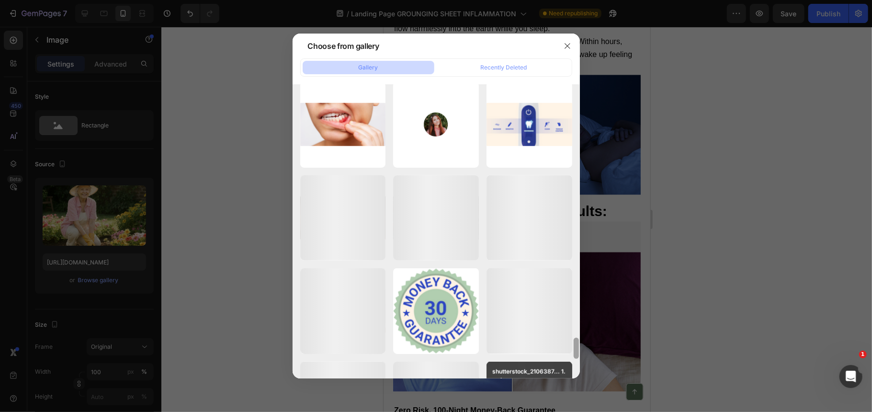
drag, startPoint x: 577, startPoint y: 322, endPoint x: 570, endPoint y: 378, distance: 56.0
click at [570, 378] on div "White Beige Tropical ...3).png 2532.59 kb White Beige Tropical ...2).png 3216.7…" at bounding box center [436, 231] width 287 height 294
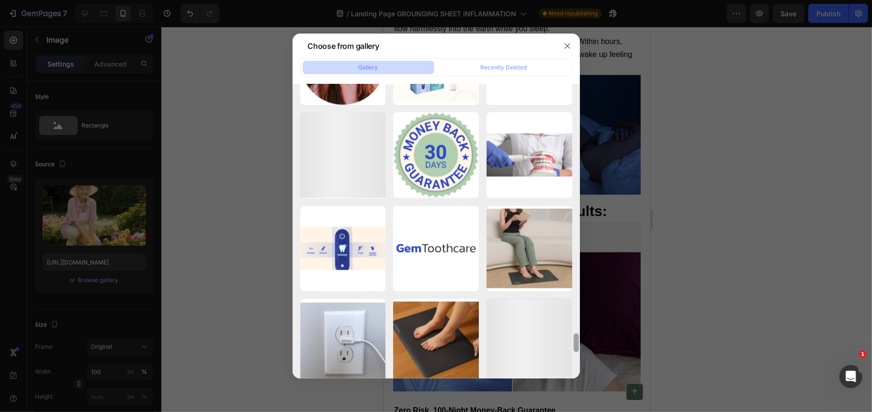
scroll to position [4009, 0]
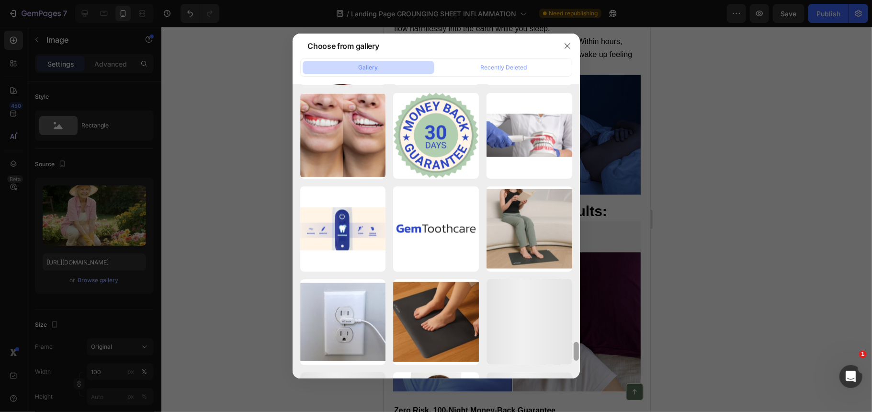
drag, startPoint x: 575, startPoint y: 342, endPoint x: 577, endPoint y: 382, distance: 40.3
click at [577, 382] on div "Choose from gallery Gallery Recently Deleted White Beige Tropical ...3).png 253…" at bounding box center [436, 206] width 872 height 412
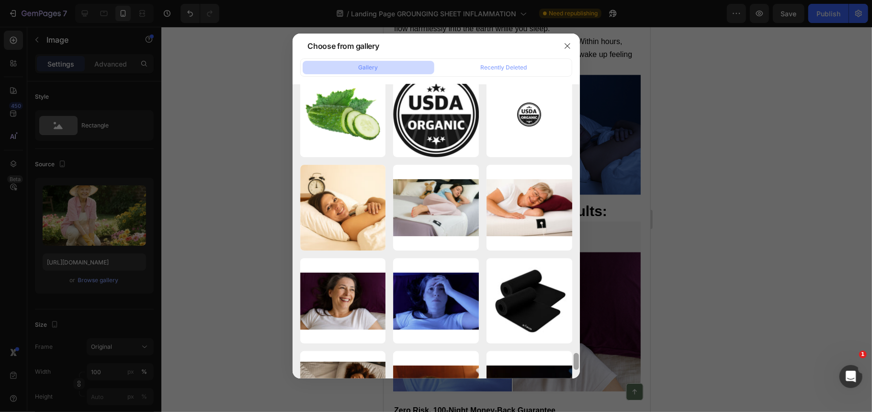
scroll to position [2355, 0]
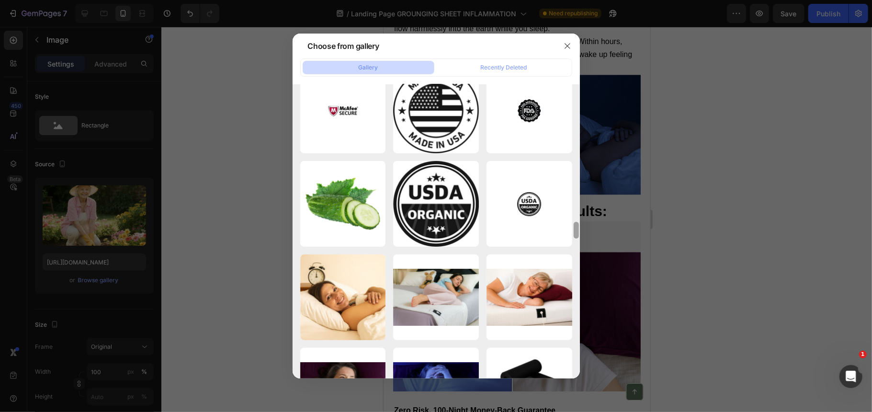
drag, startPoint x: 577, startPoint y: 346, endPoint x: 572, endPoint y: 240, distance: 106.5
click at [573, 240] on div at bounding box center [576, 231] width 7 height 294
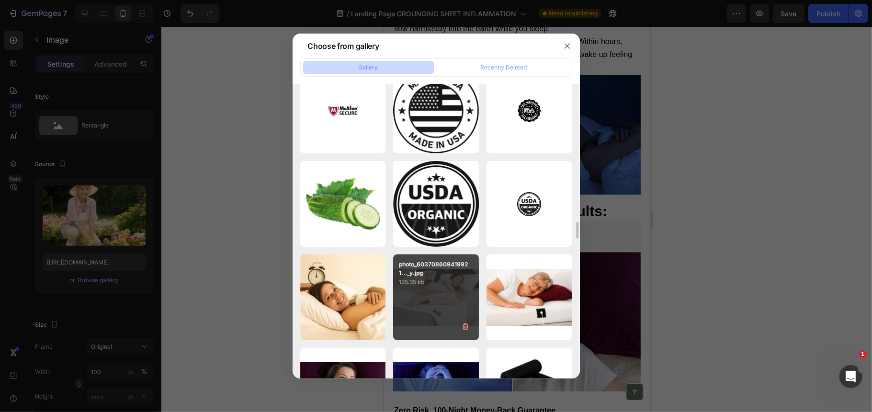
click at [470, 284] on p "125.35 kb" at bounding box center [436, 282] width 74 height 10
type input "https://cdn.shopify.com/s/files/1/0838/9256/8396/files/gempages_571843924486783…"
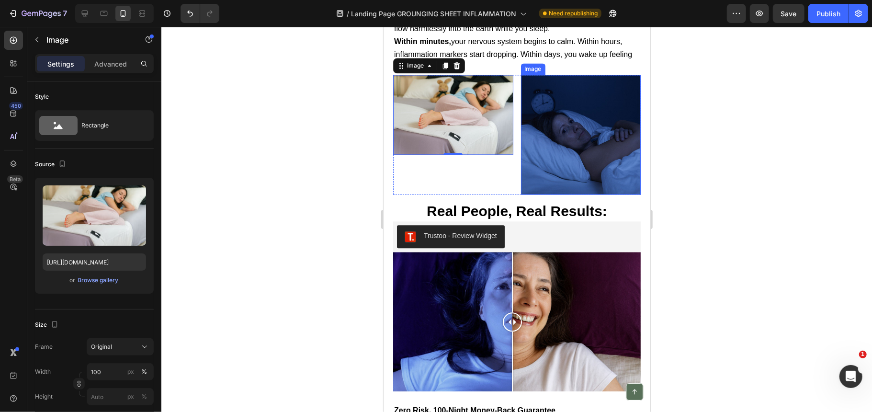
click at [555, 163] on img at bounding box center [581, 134] width 120 height 120
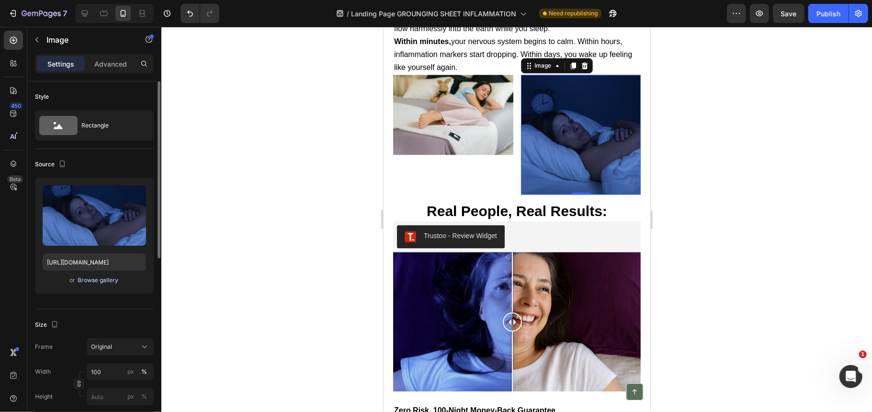
click at [98, 282] on div "Browse gallery" at bounding box center [98, 280] width 41 height 9
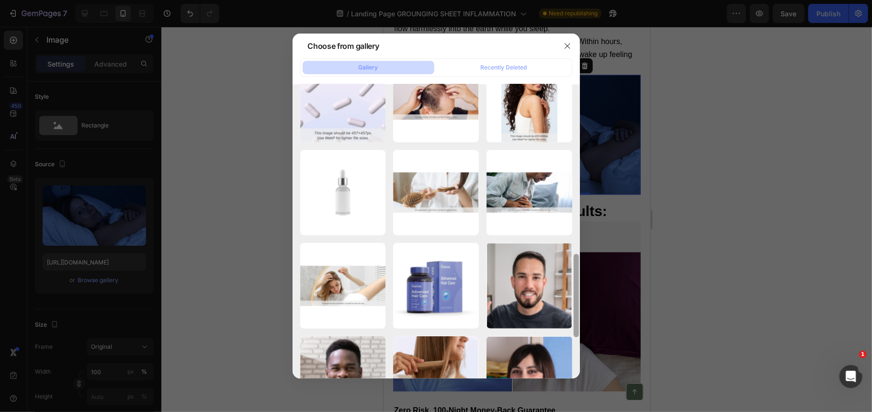
scroll to position [591, 0]
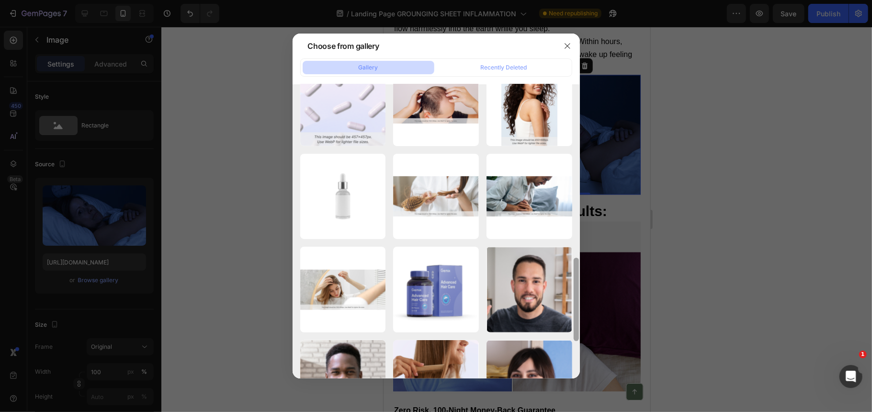
drag, startPoint x: 577, startPoint y: 103, endPoint x: 576, endPoint y: 411, distance: 307.1
click at [576, 411] on div "Choose from gallery Gallery Recently Deleted White Beige Tropical ...3).png 253…" at bounding box center [436, 206] width 872 height 412
drag, startPoint x: 576, startPoint y: 284, endPoint x: 560, endPoint y: 403, distance: 119.8
click at [560, 403] on div "Choose from gallery Gallery Recently Deleted White Beige Tropical ...3).png 253…" at bounding box center [436, 206] width 872 height 412
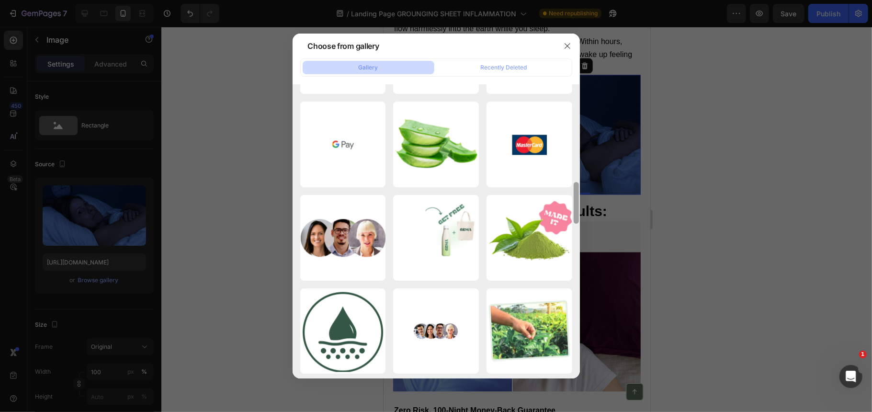
scroll to position [1588, 0]
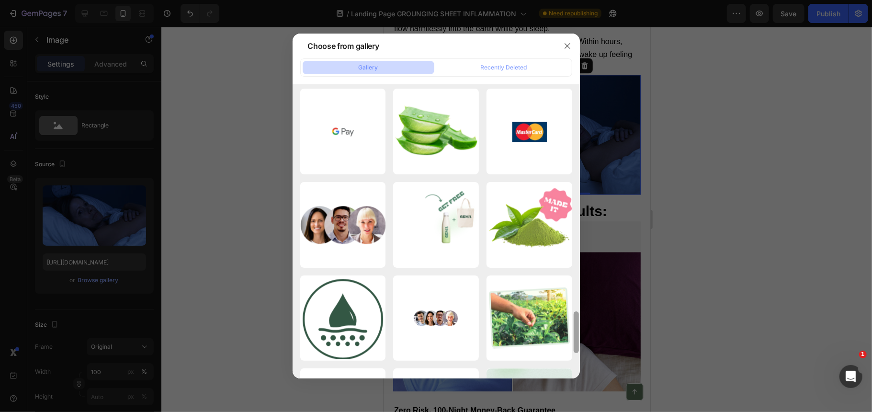
drag, startPoint x: 577, startPoint y: 285, endPoint x: 568, endPoint y: 392, distance: 107.7
click at [568, 392] on div "Choose from gallery Gallery Recently Deleted White Beige Tropical ...3).png 253…" at bounding box center [436, 206] width 872 height 412
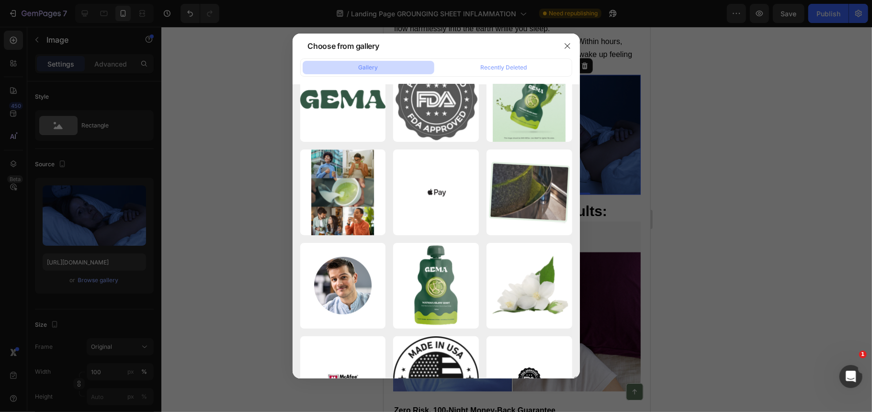
scroll to position [2145, 0]
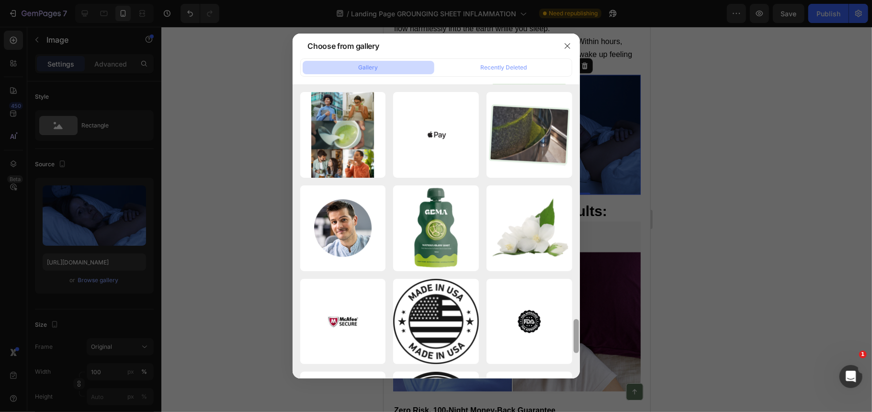
drag, startPoint x: 578, startPoint y: 314, endPoint x: 572, endPoint y: 394, distance: 79.7
click at [572, 394] on div "Choose from gallery Gallery Recently Deleted White Beige Tropical ...3).png 253…" at bounding box center [436, 206] width 872 height 412
drag, startPoint x: 577, startPoint y: 342, endPoint x: 571, endPoint y: 399, distance: 57.3
click at [571, 399] on div "Choose from gallery Gallery Recently Deleted White Beige Tropical ...3).png 253…" at bounding box center [436, 206] width 872 height 412
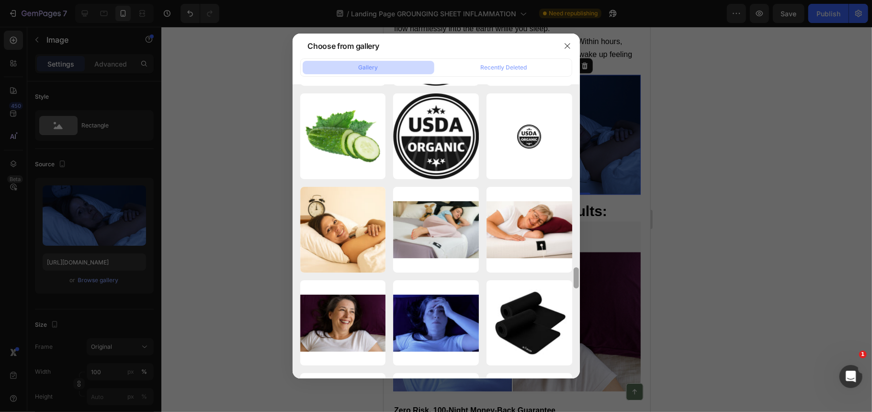
drag, startPoint x: 577, startPoint y: 342, endPoint x: 572, endPoint y: 321, distance: 21.6
click at [573, 321] on div at bounding box center [576, 237] width 7 height 294
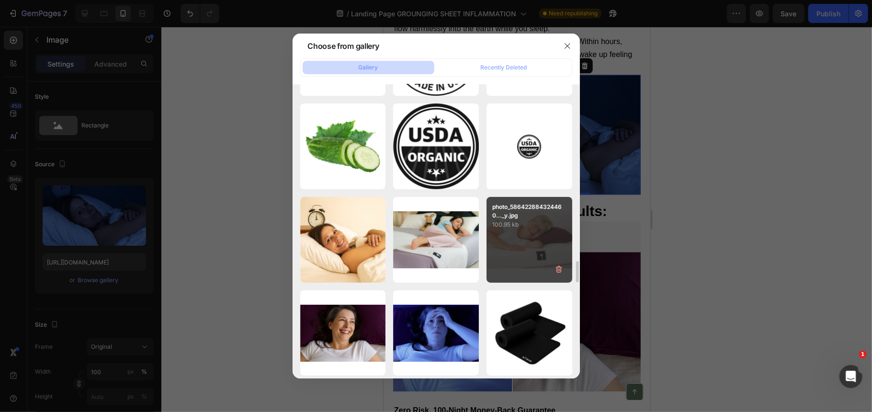
click at [524, 234] on div "photo_586422884324460..._y.jpg 100.95 kb" at bounding box center [530, 240] width 86 height 86
type input "https://cdn.shopify.com/s/files/1/0838/9256/8396/files/gempages_571843924486783…"
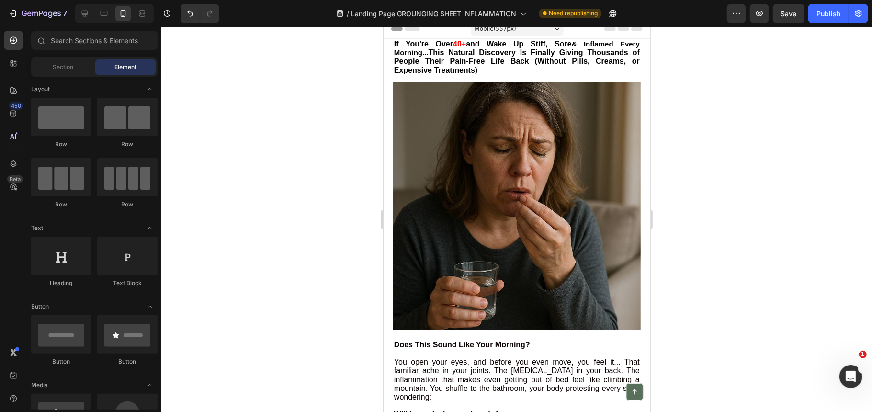
scroll to position [0, 0]
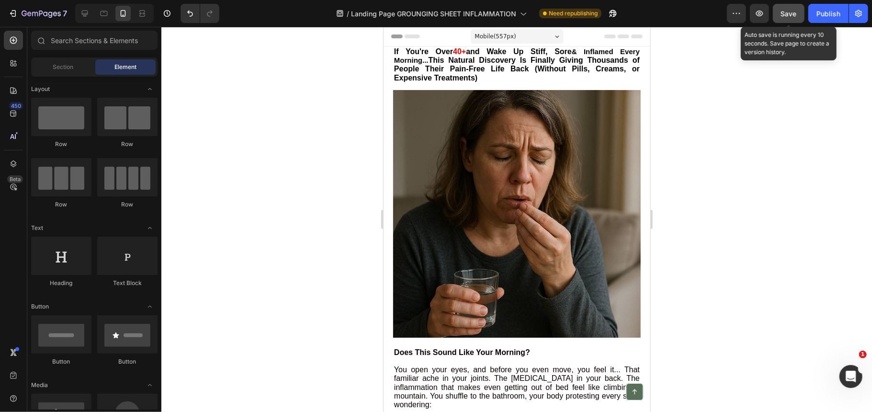
click at [785, 16] on span "Save" at bounding box center [789, 14] width 16 height 8
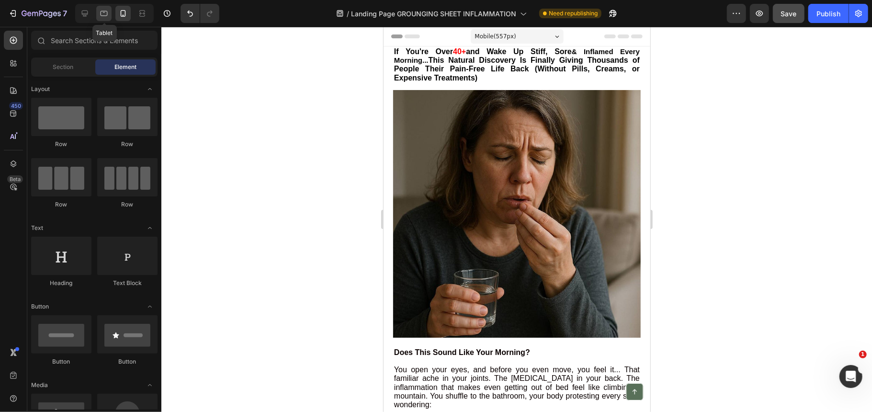
click at [100, 11] on icon at bounding box center [104, 14] width 10 height 10
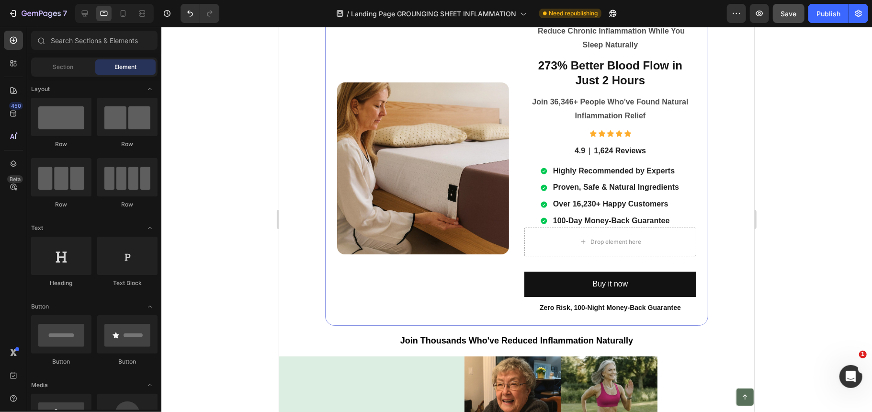
scroll to position [2342, 0]
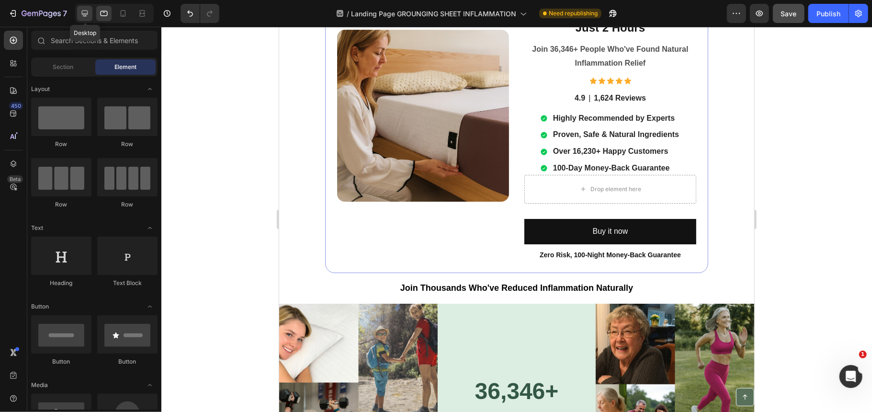
click at [87, 8] on div at bounding box center [84, 13] width 15 height 15
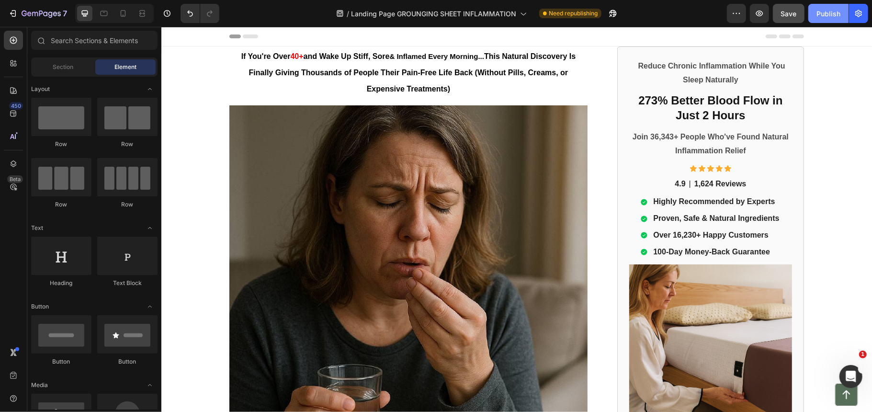
click at [825, 11] on div "Publish" at bounding box center [829, 14] width 24 height 10
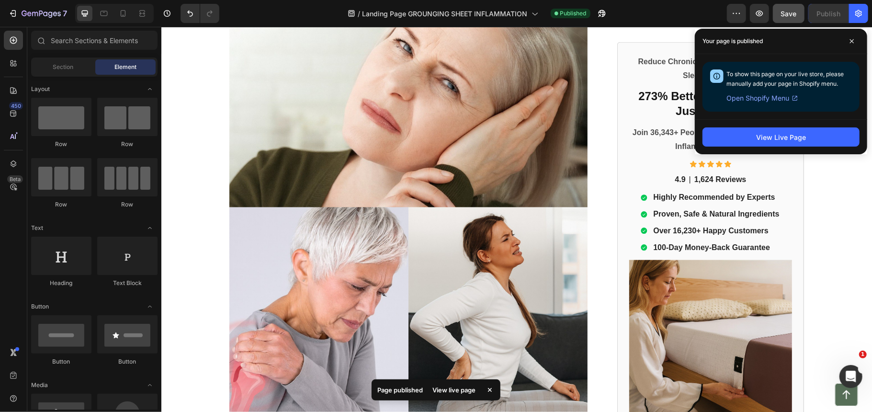
scroll to position [805, 0]
